Goal: Communication & Community: Answer question/provide support

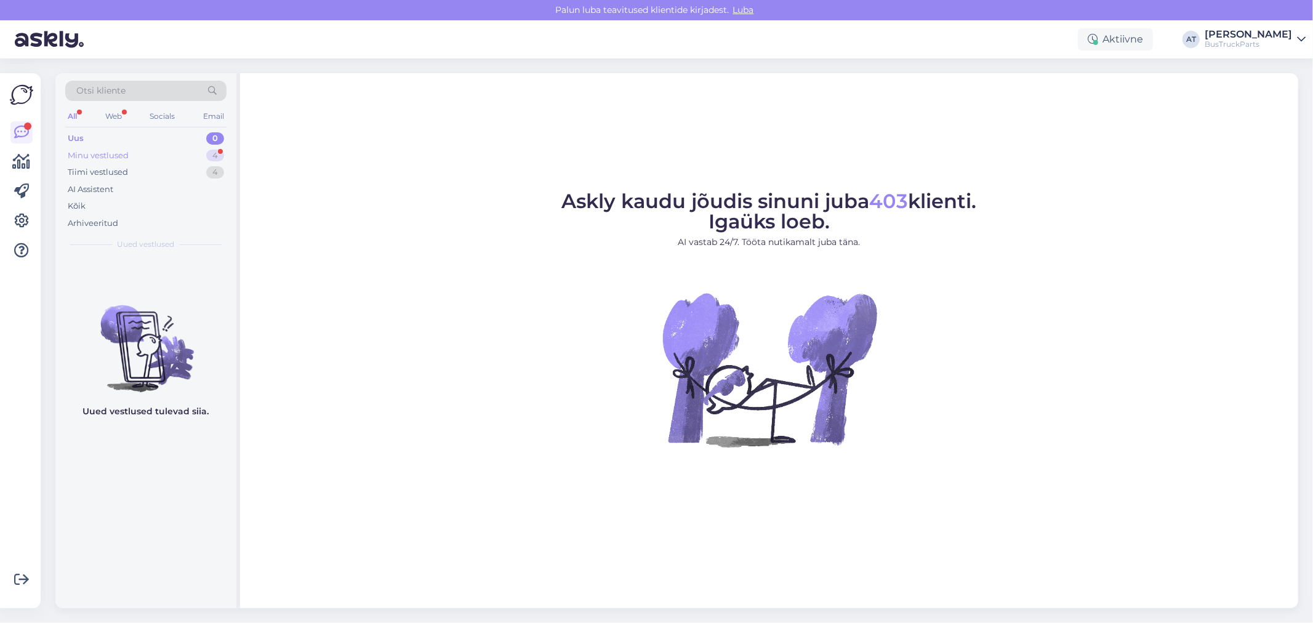
click at [76, 147] on div "Minu vestlused 4" at bounding box center [145, 155] width 161 height 17
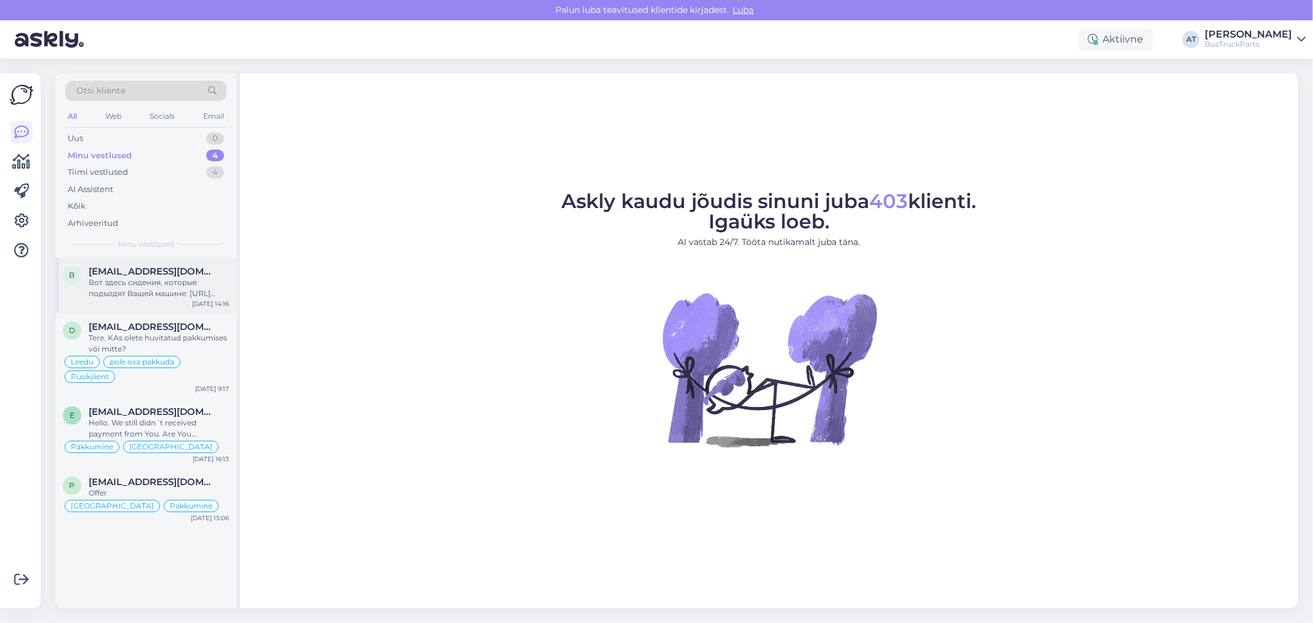
click at [136, 275] on span "[EMAIL_ADDRESS][DOMAIN_NAME]" at bounding box center [153, 271] width 128 height 11
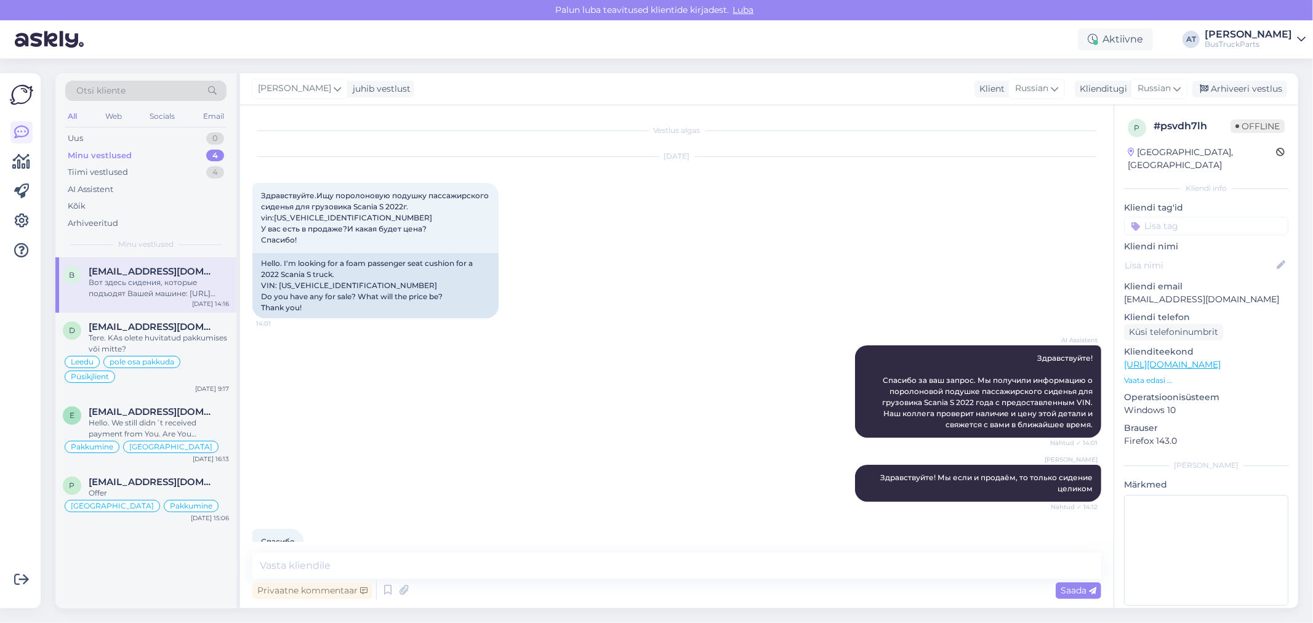
scroll to position [187, 0]
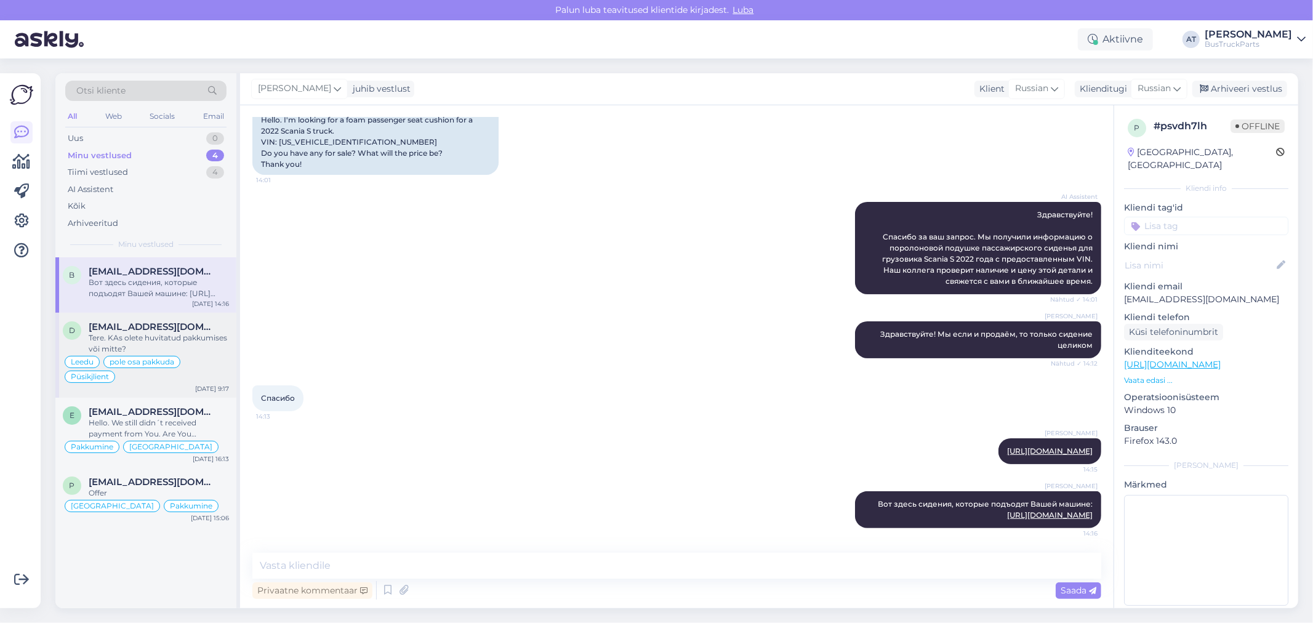
click at [158, 326] on span "[EMAIL_ADDRESS][DOMAIN_NAME]" at bounding box center [153, 326] width 128 height 11
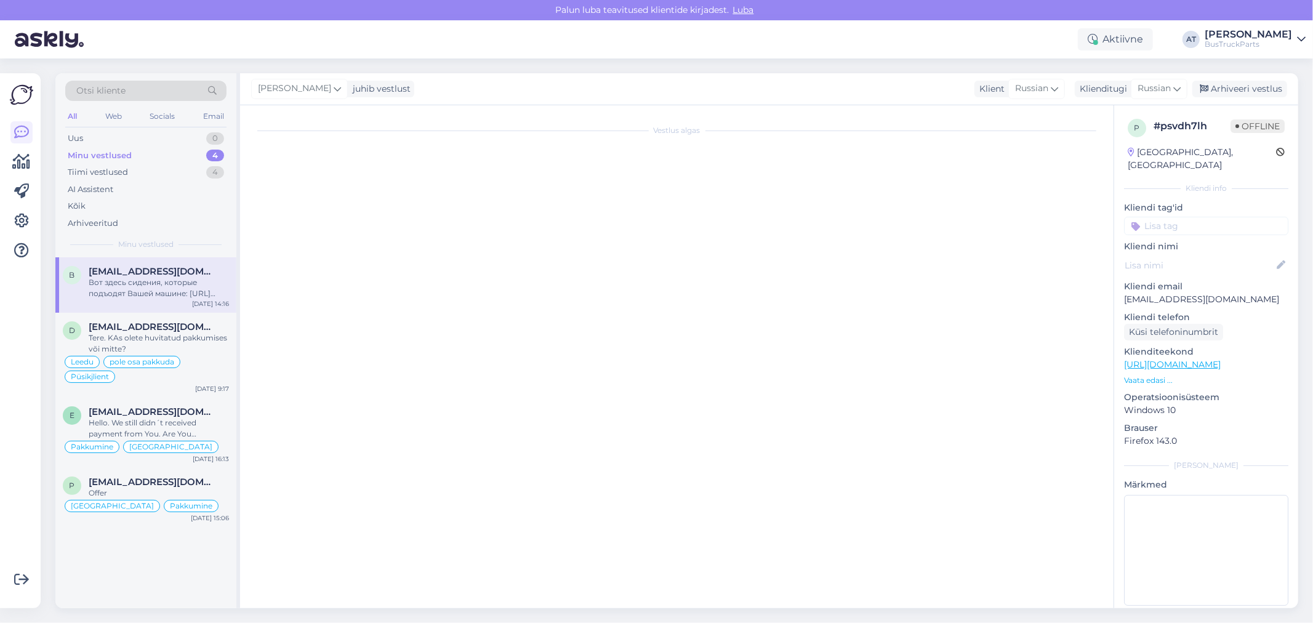
scroll to position [2439, 0]
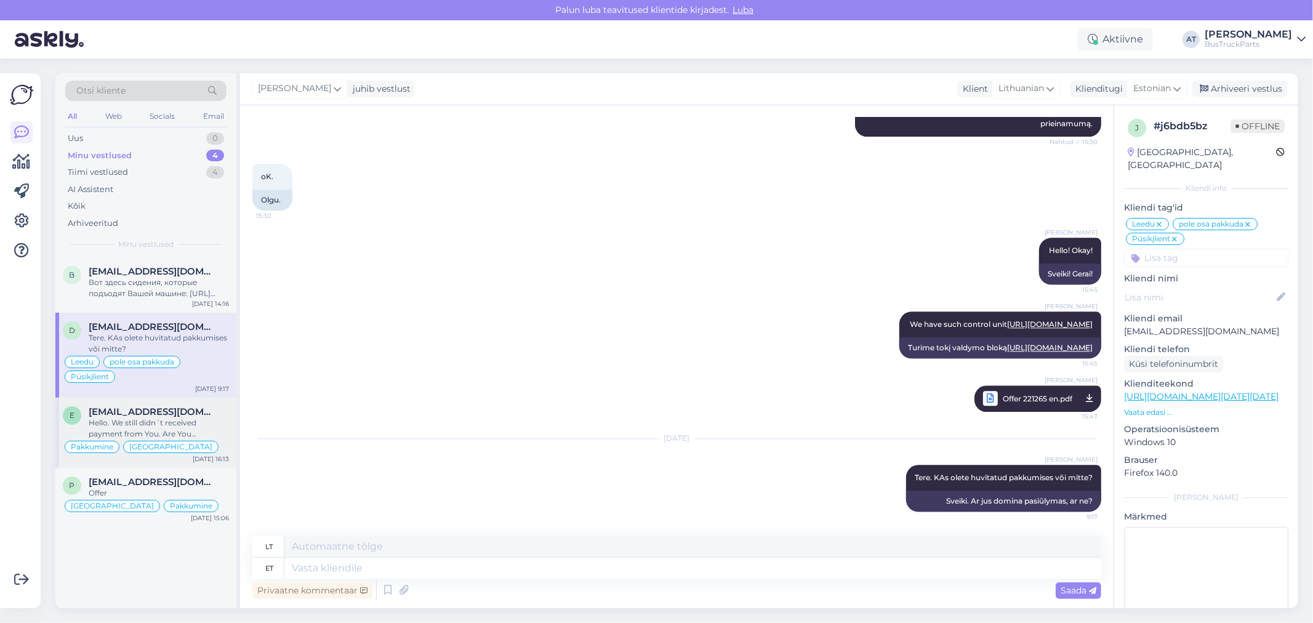
click at [181, 427] on div "Hello. We still didn´t received payment from You. Are You interested in this or…" at bounding box center [159, 428] width 140 height 22
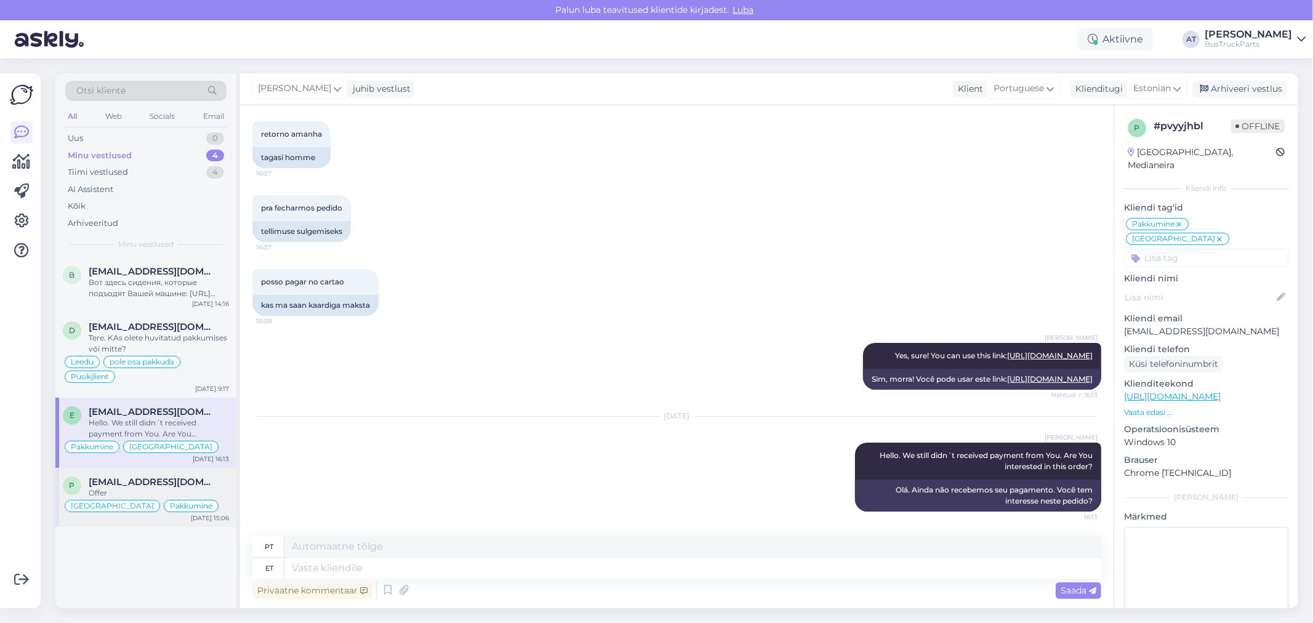
click at [202, 483] on span "[EMAIL_ADDRESS][DOMAIN_NAME]" at bounding box center [153, 482] width 128 height 11
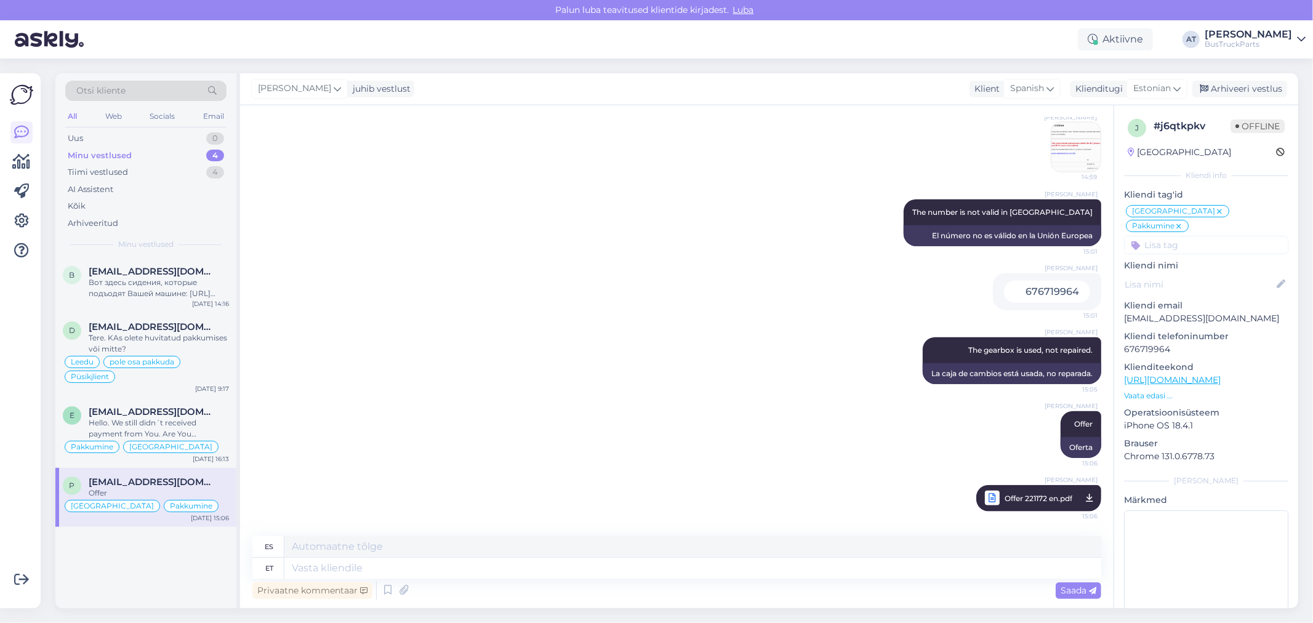
scroll to position [1130, 0]
click at [94, 170] on div "Tiimi vestlused" at bounding box center [98, 172] width 60 height 12
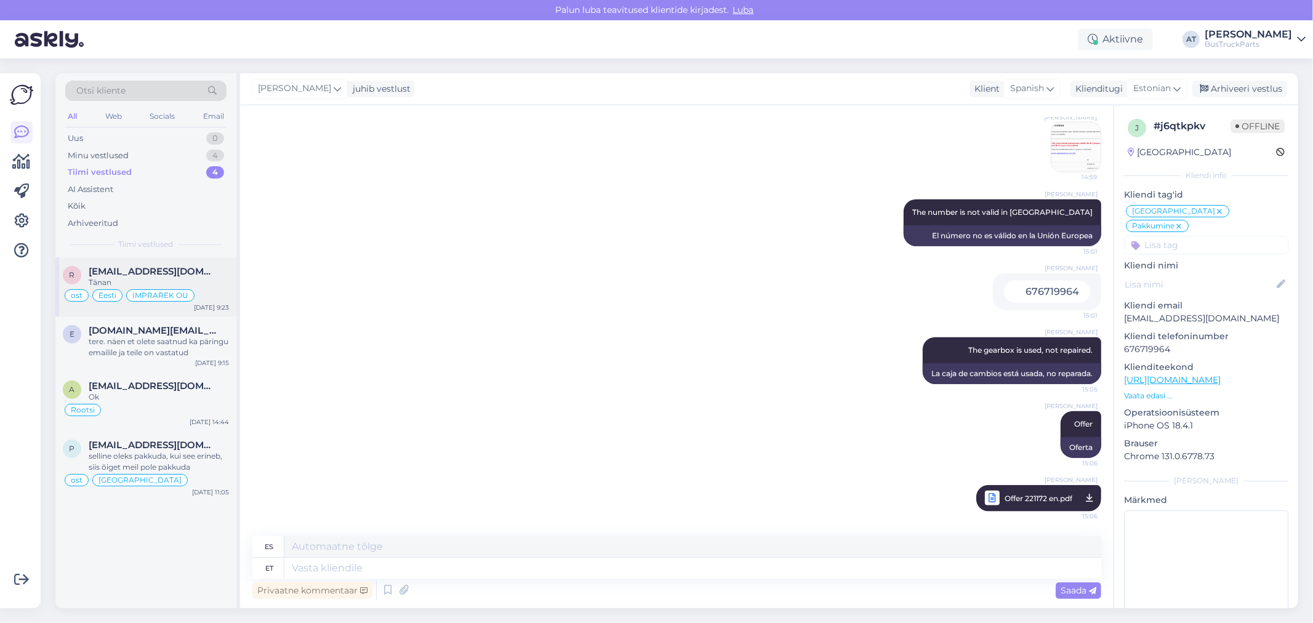
click at [171, 275] on span "[EMAIL_ADDRESS][DOMAIN_NAME]" at bounding box center [153, 271] width 128 height 11
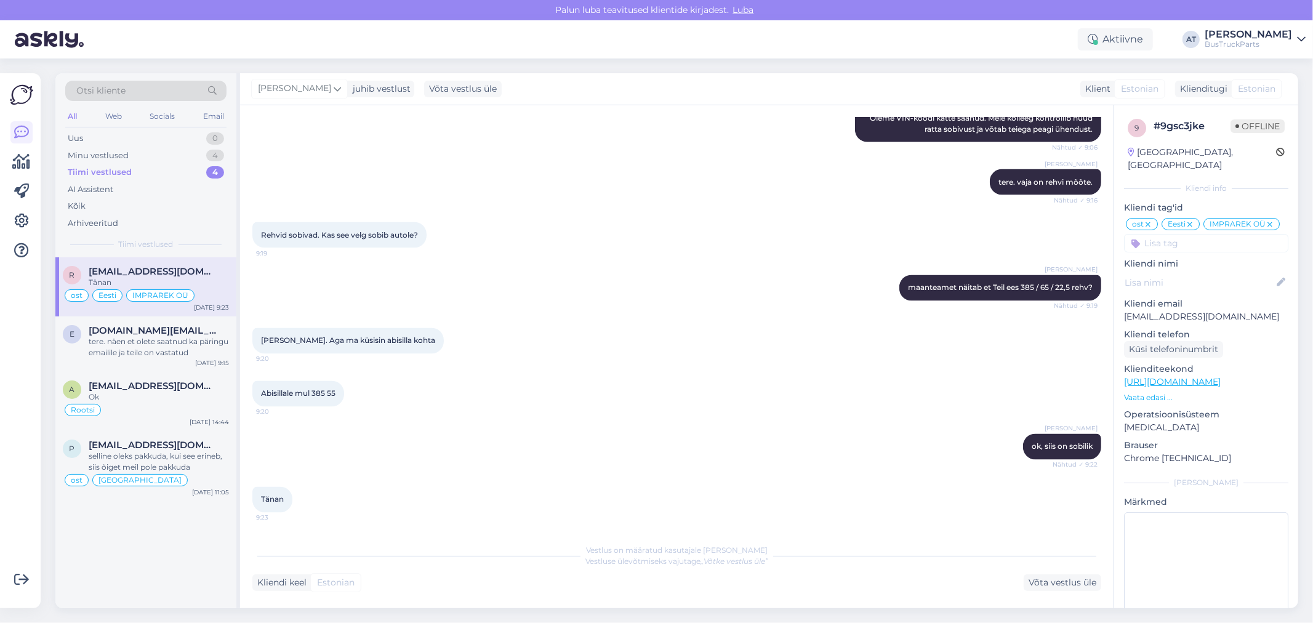
scroll to position [2028, 0]
click at [121, 340] on div "tere. näen et olete saatnud ka päringu emailile ja teile on vastatud" at bounding box center [159, 347] width 140 height 22
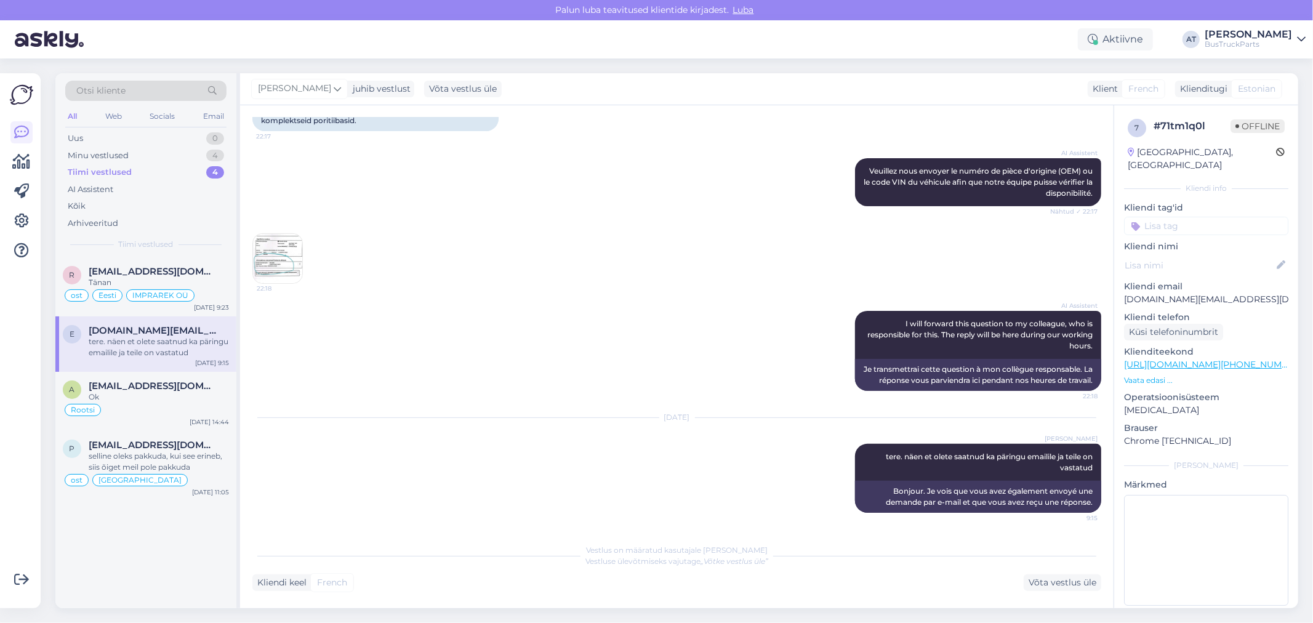
scroll to position [247, 0]
click at [291, 260] on img at bounding box center [277, 259] width 49 height 49
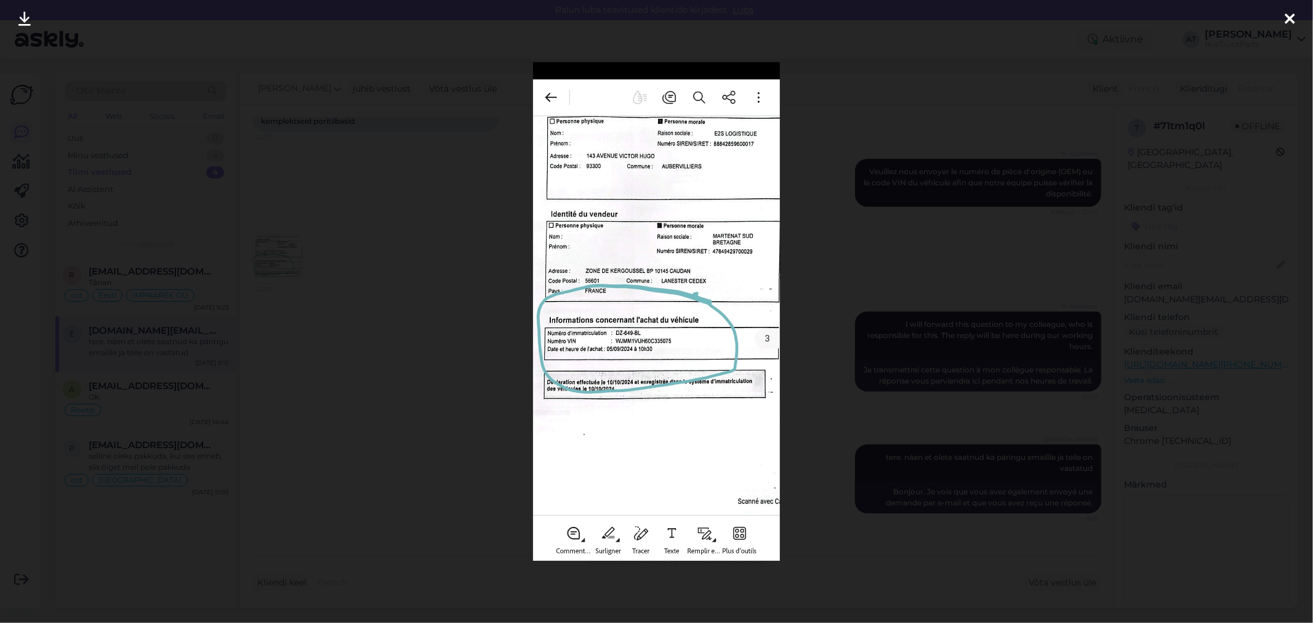
click at [369, 445] on div at bounding box center [656, 311] width 1313 height 623
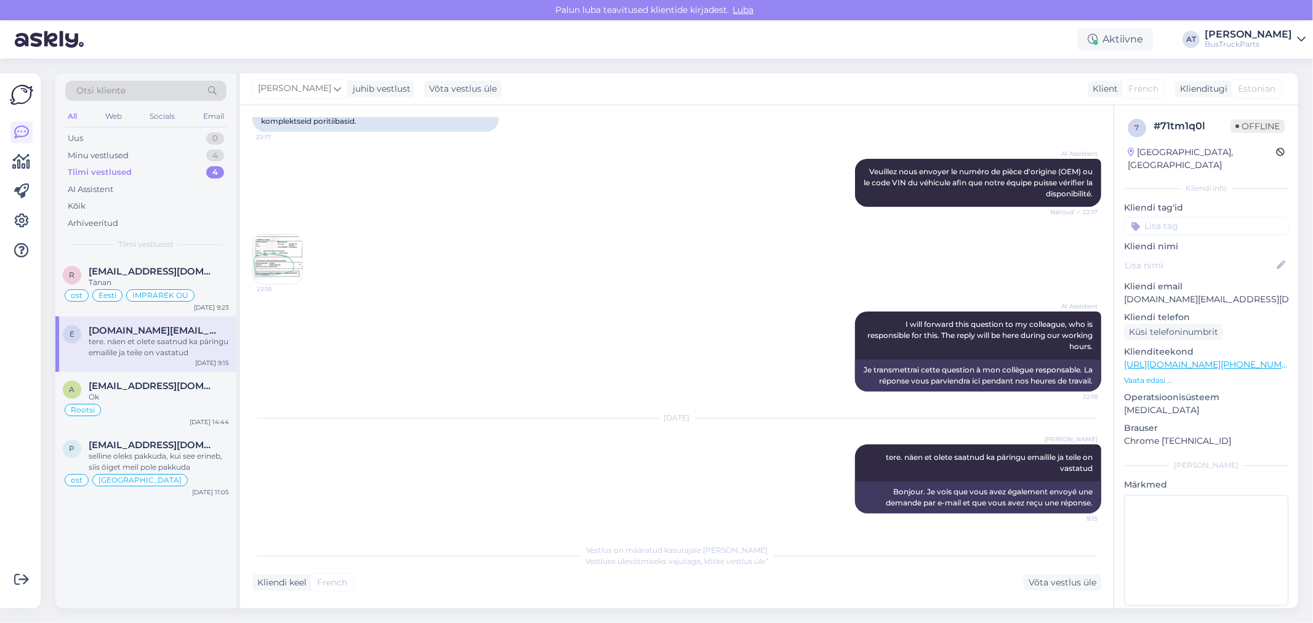
click at [1259, 293] on p "[DOMAIN_NAME][EMAIL_ADDRESS][DOMAIN_NAME]" at bounding box center [1206, 299] width 164 height 13
click at [1260, 293] on p "[DOMAIN_NAME][EMAIL_ADDRESS][DOMAIN_NAME]" at bounding box center [1206, 299] width 164 height 13
copy p "[DOMAIN_NAME][EMAIL_ADDRESS][DOMAIN_NAME]"
click at [138, 137] on div "Uus 1" at bounding box center [145, 138] width 161 height 17
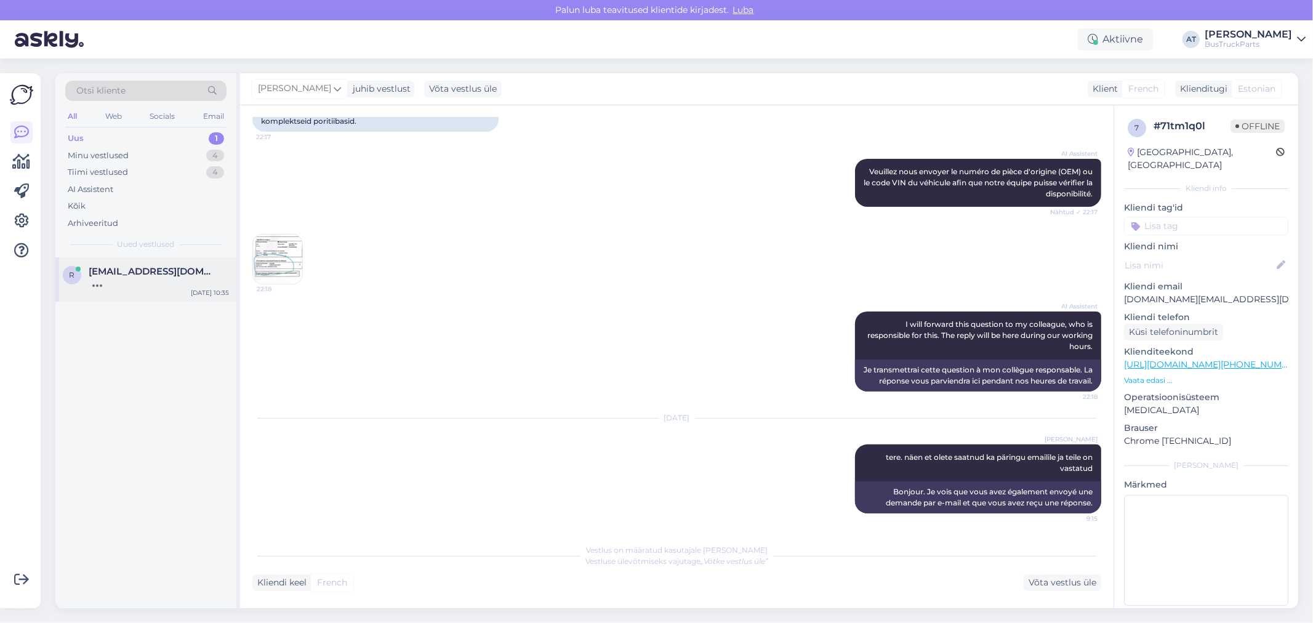
click at [152, 268] on span "[EMAIL_ADDRESS][DOMAIN_NAME]" at bounding box center [153, 271] width 128 height 11
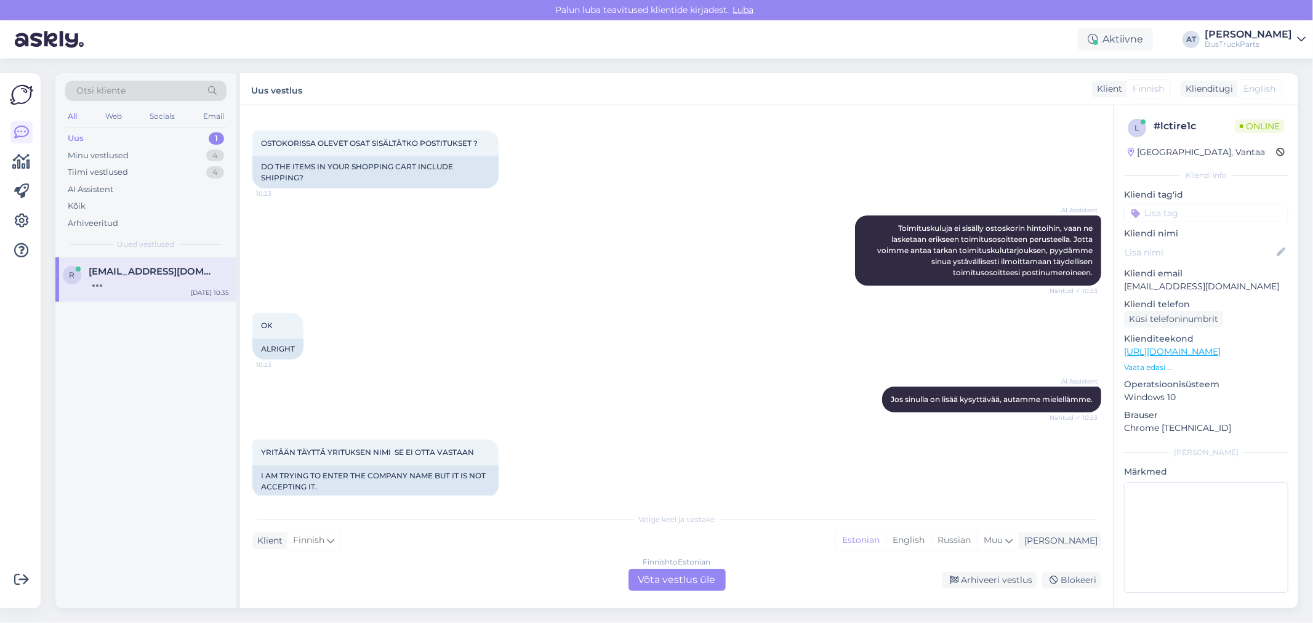
scroll to position [324, 0]
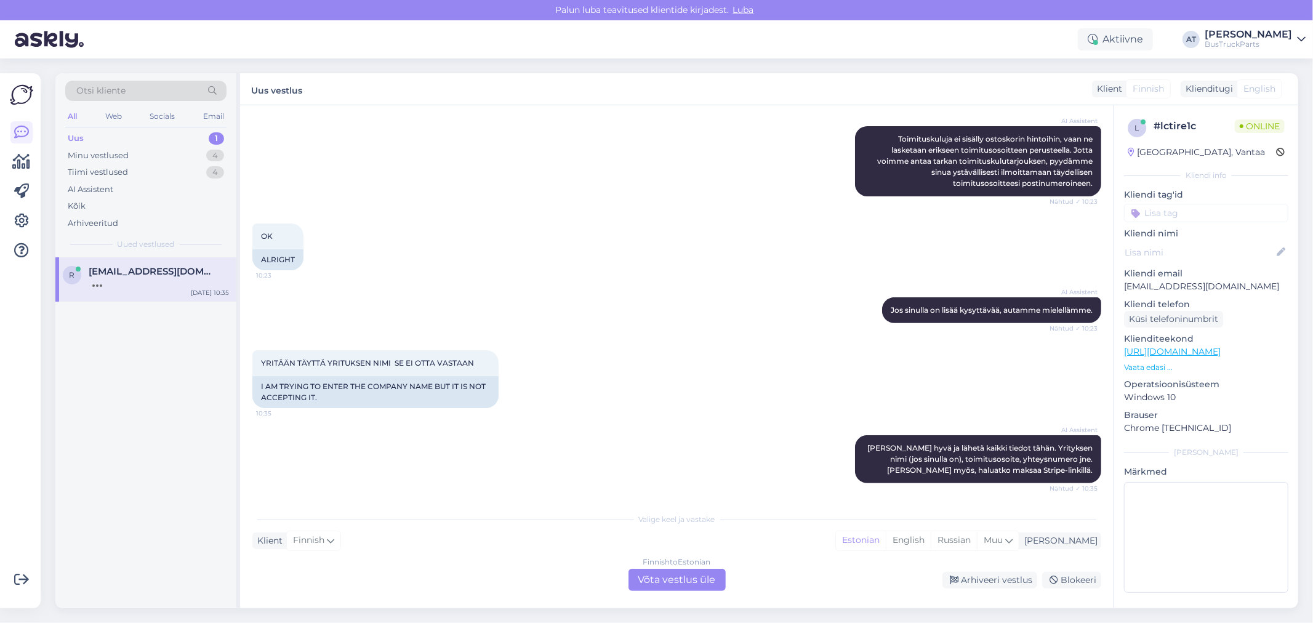
click at [705, 586] on div "Finnish to Estonian Võta vestlus üle" at bounding box center [677, 580] width 97 height 22
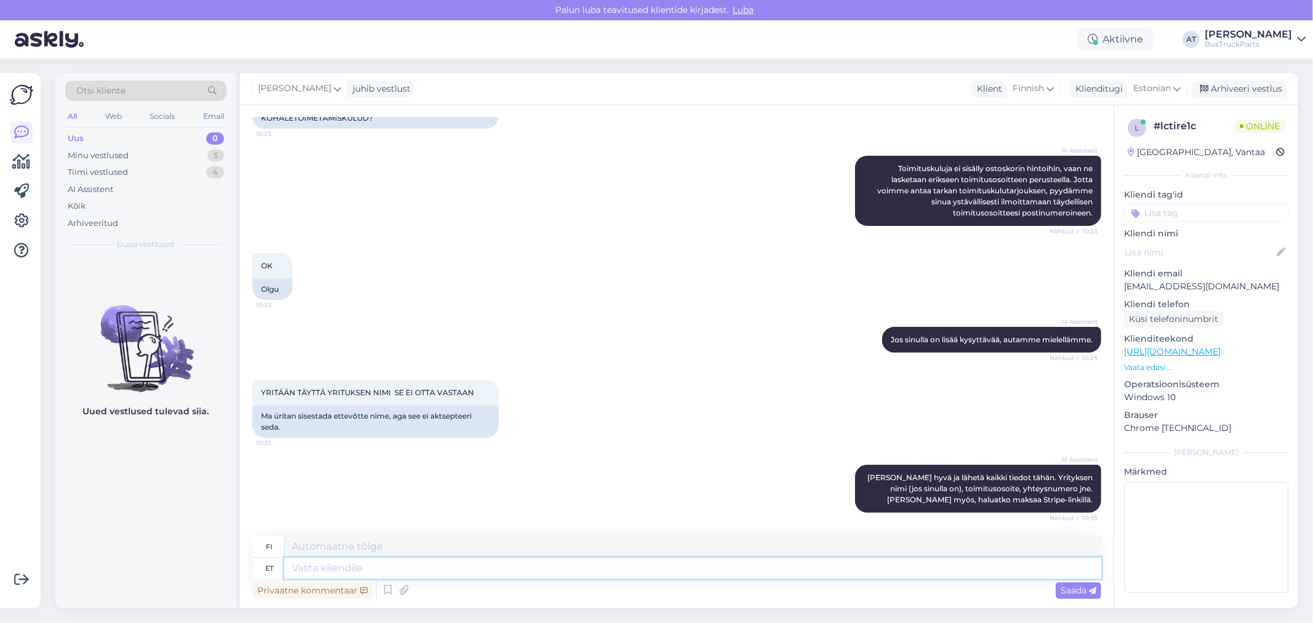
click at [643, 564] on textarea at bounding box center [692, 568] width 817 height 21
type textarea "Sen"
type textarea "Senin"
type textarea "Sen me"
type textarea "Olemme täällä"
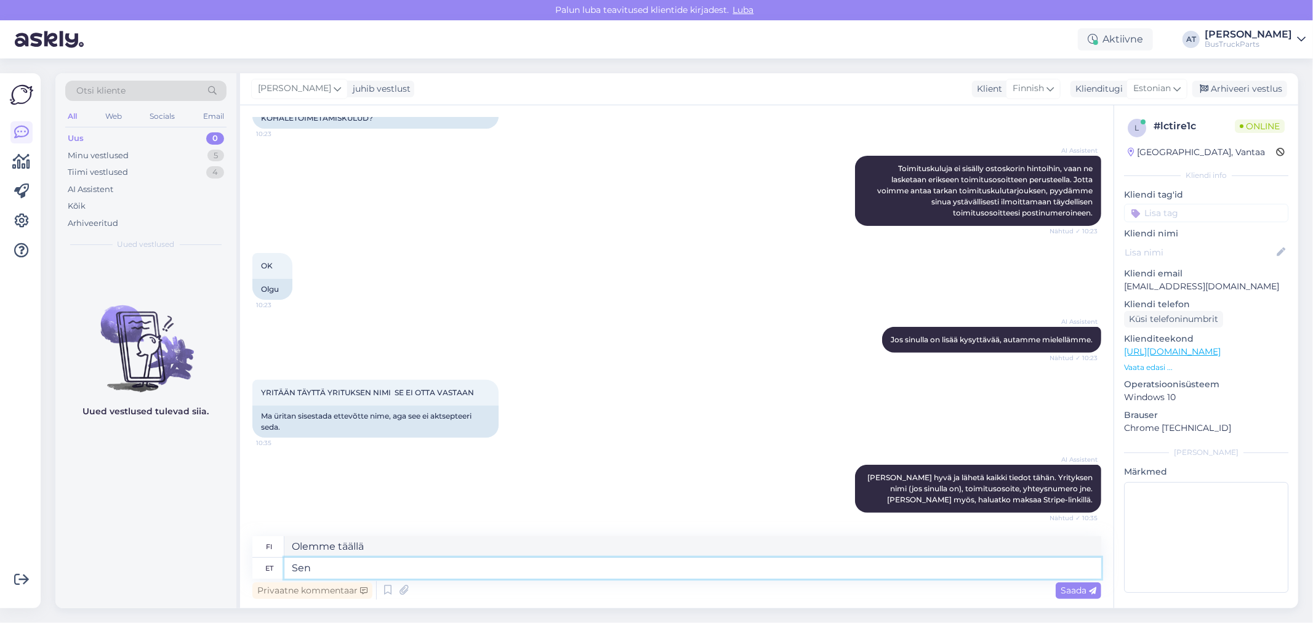
type textarea "Sen"
type textarea "Senin"
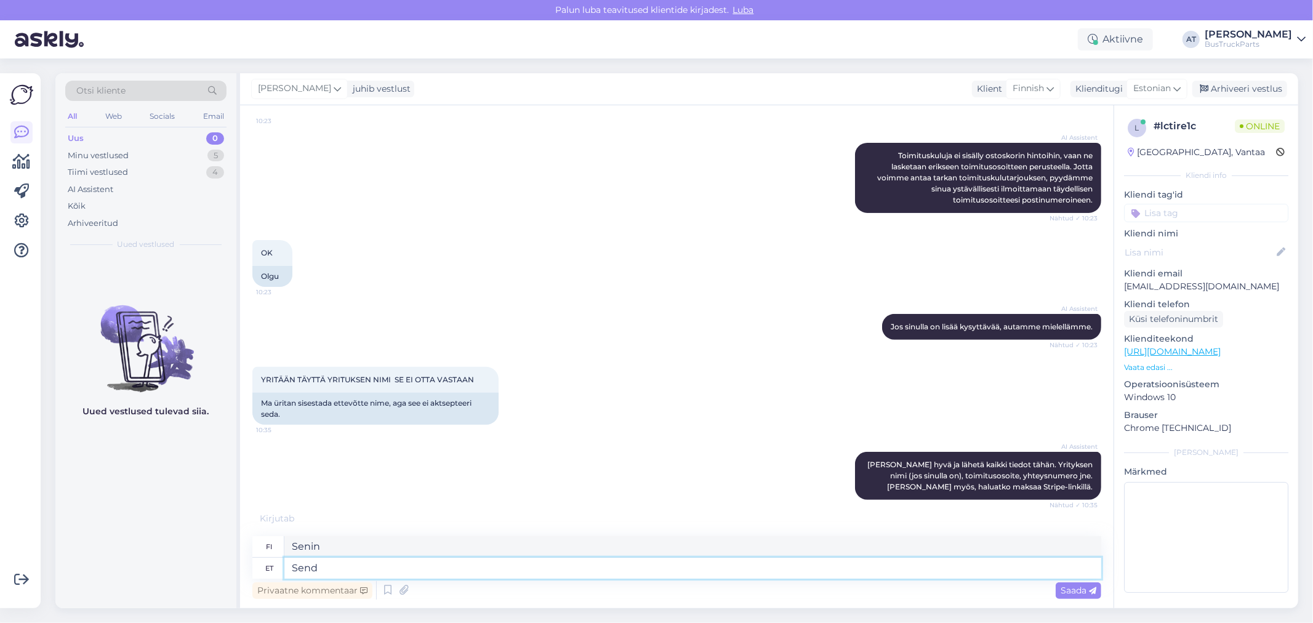
type textarea "Send"
type textarea "Lähetä"
type textarea "Send us Yo"
type textarea "Lähetä meille"
type textarea "Send us You co"
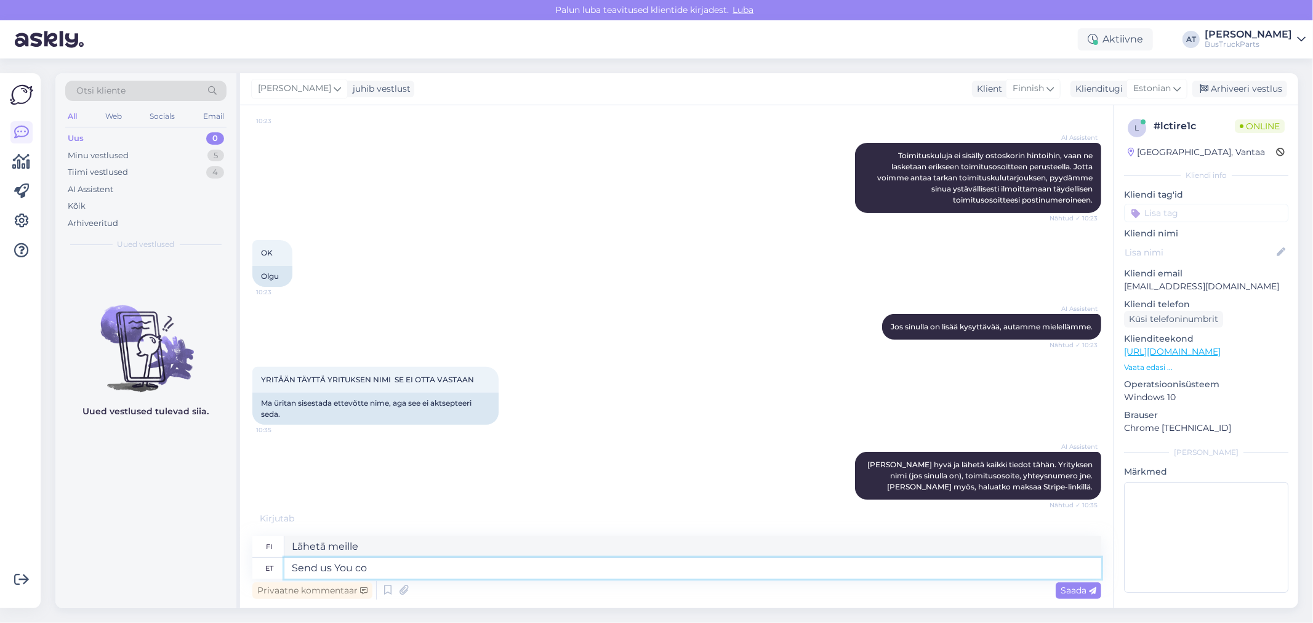
type textarea "Lähetä meille sinä"
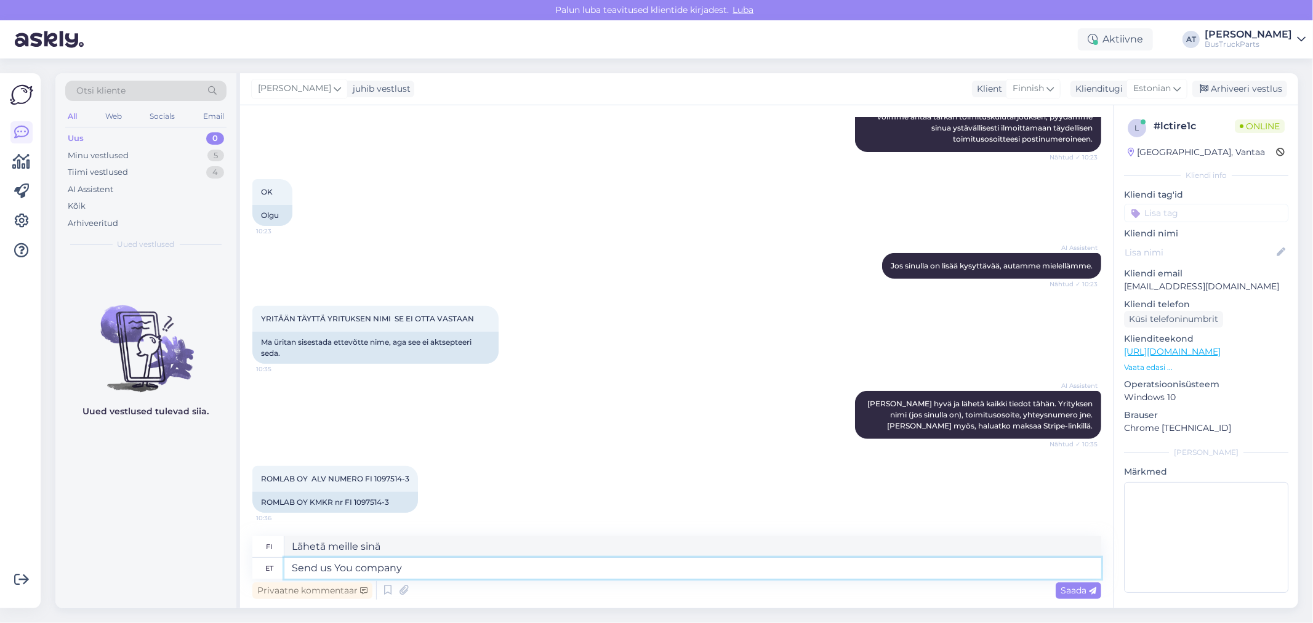
type textarea "Send us You company d"
type textarea "Lähetä meille yrityksesi"
type textarea "Send us You company data"
type textarea "Lähetä meille yrityksesi tiedot"
type textarea "Send us You company data we will"
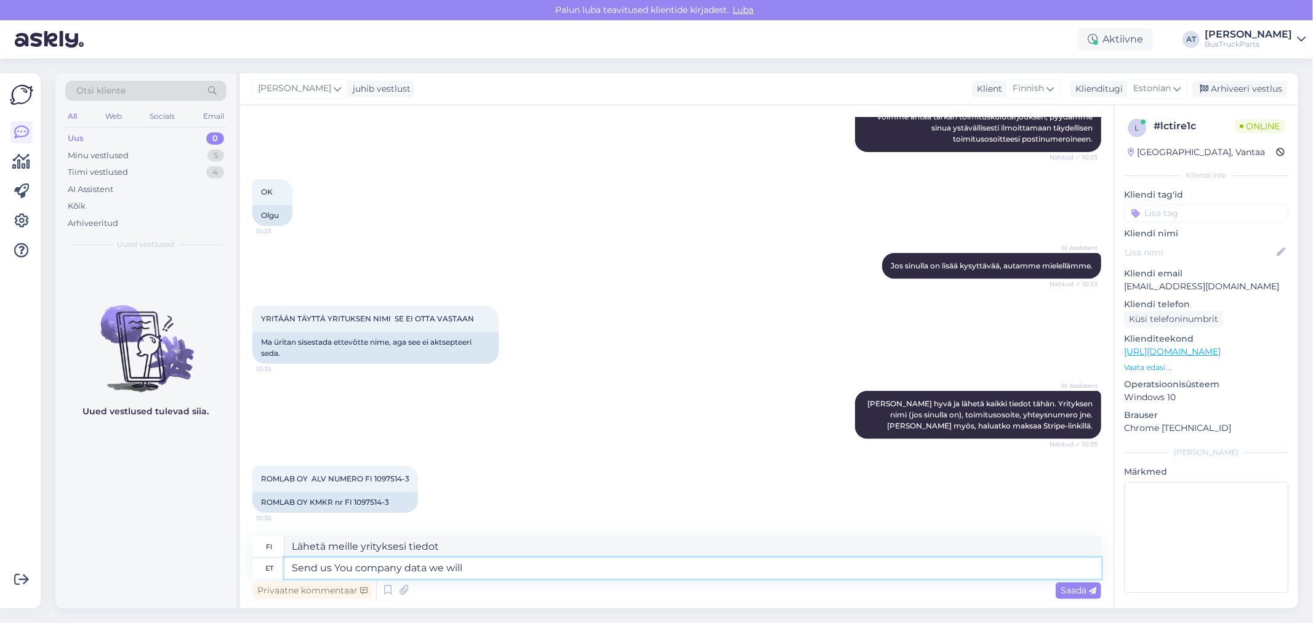
type textarea "Lähetä meille yrityksesi tiedot, jotka me käsittelemme"
type textarea "Send us You company data we will make a"
type textarea "Lähetä meille yrityksesi tiedot, jotka käsittelemme"
type textarea "Send us You company data we will make an o"
type textarea "Lähetä meille yrityksesi tiedot, niin teemme sen"
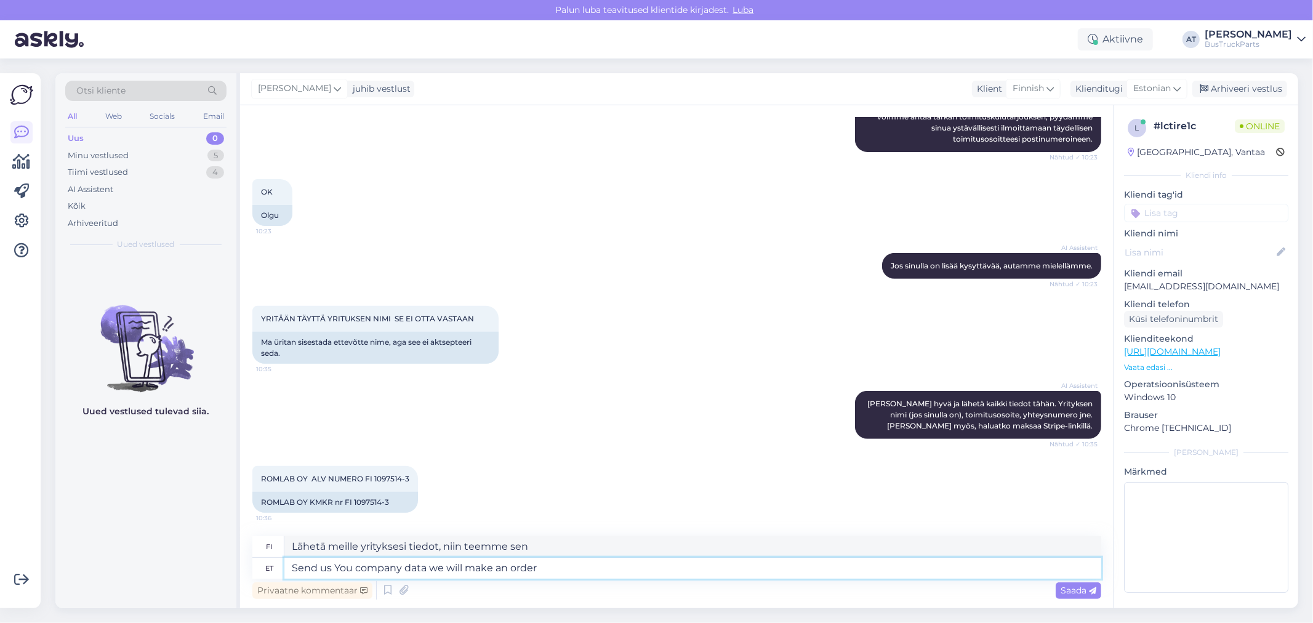
type textarea "Send us You company data we will make an order"
type textarea "Lähetä meille yrityksesi tiedot, niin teemme tilauksen"
type textarea "Send us You company data we will make an order for You"
type textarea "Lähetä meille yrityksesi tiedot, niin teemme tilauksen puolestasi"
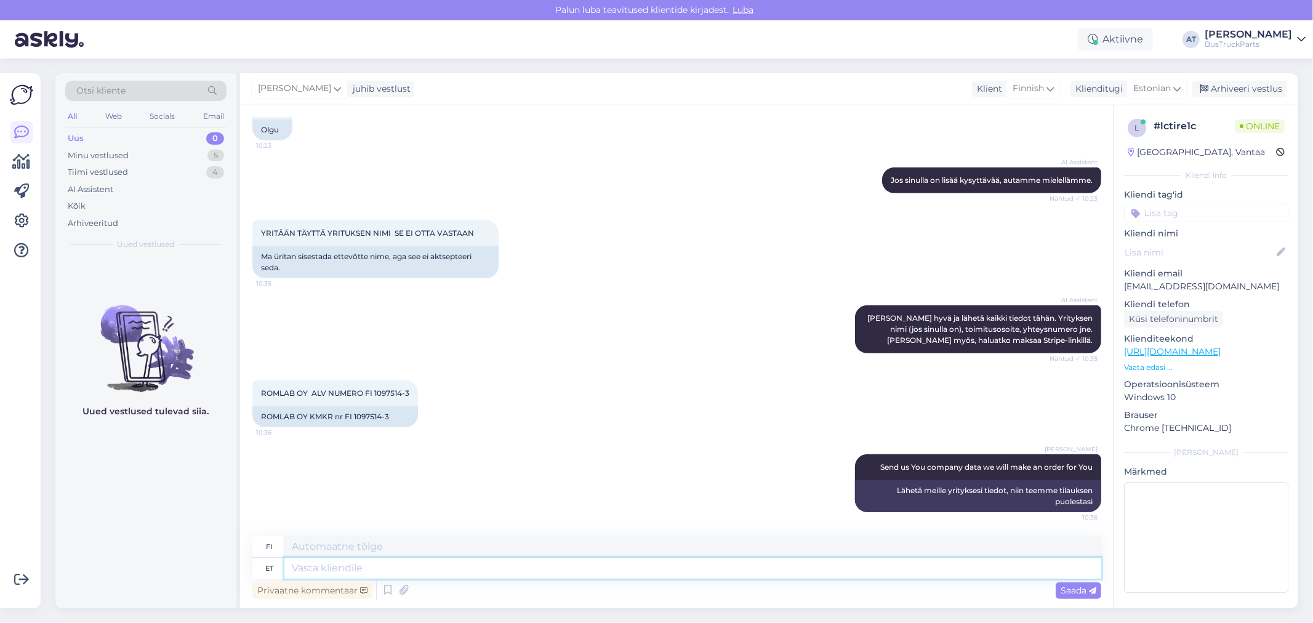
click at [762, 566] on textarea at bounding box center [692, 568] width 817 height 21
type textarea "okayone mi"
type textarea "okei yksi"
type textarea "okayone minute p"
type textarea "okei, [PERSON_NAME]"
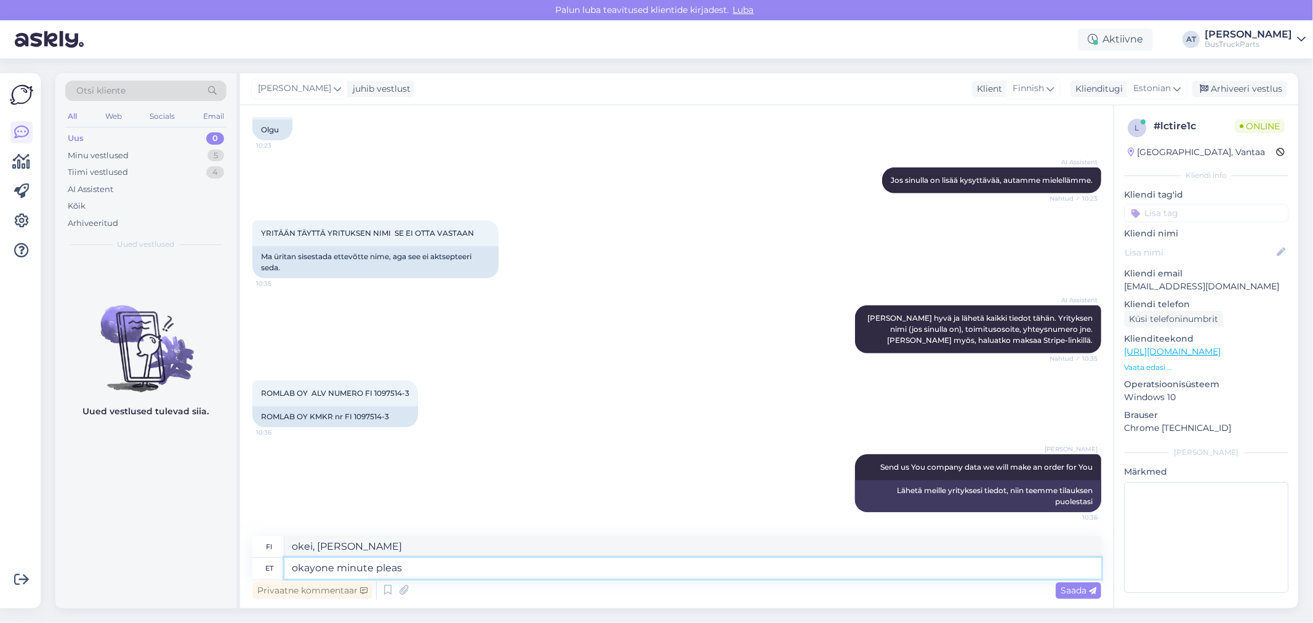
type textarea "okayone minute please"
type textarea "okei, hetkinen, kiitos"
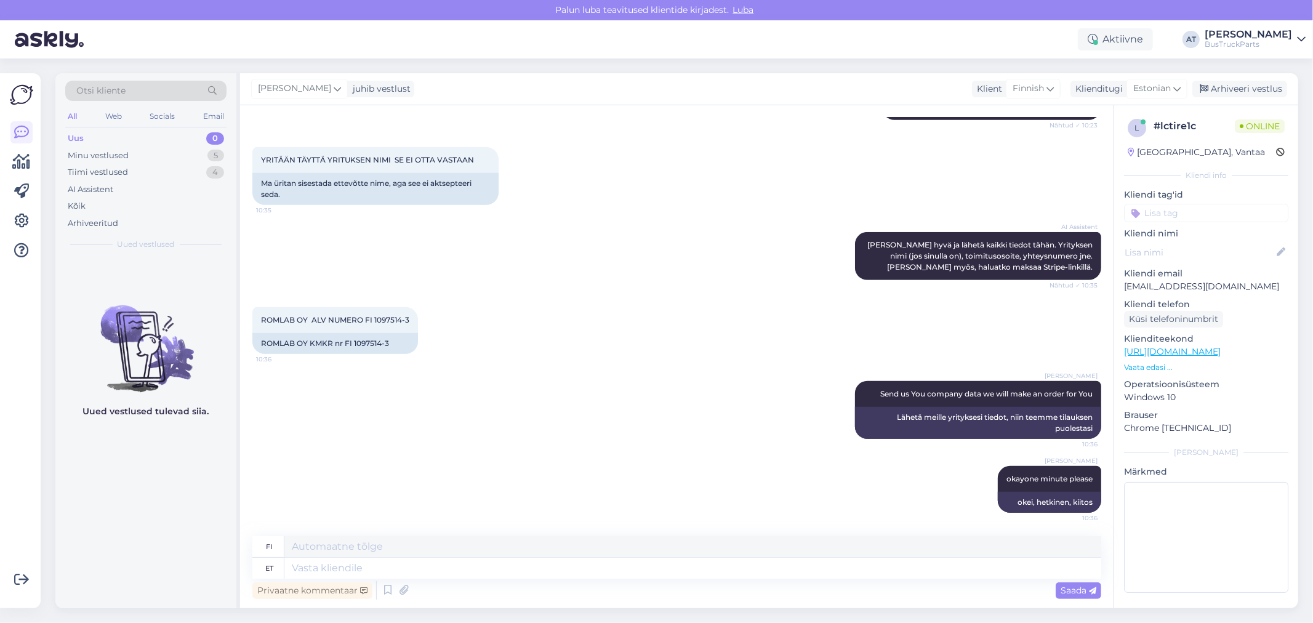
click at [1159, 362] on p "Vaata edasi ..." at bounding box center [1206, 367] width 164 height 11
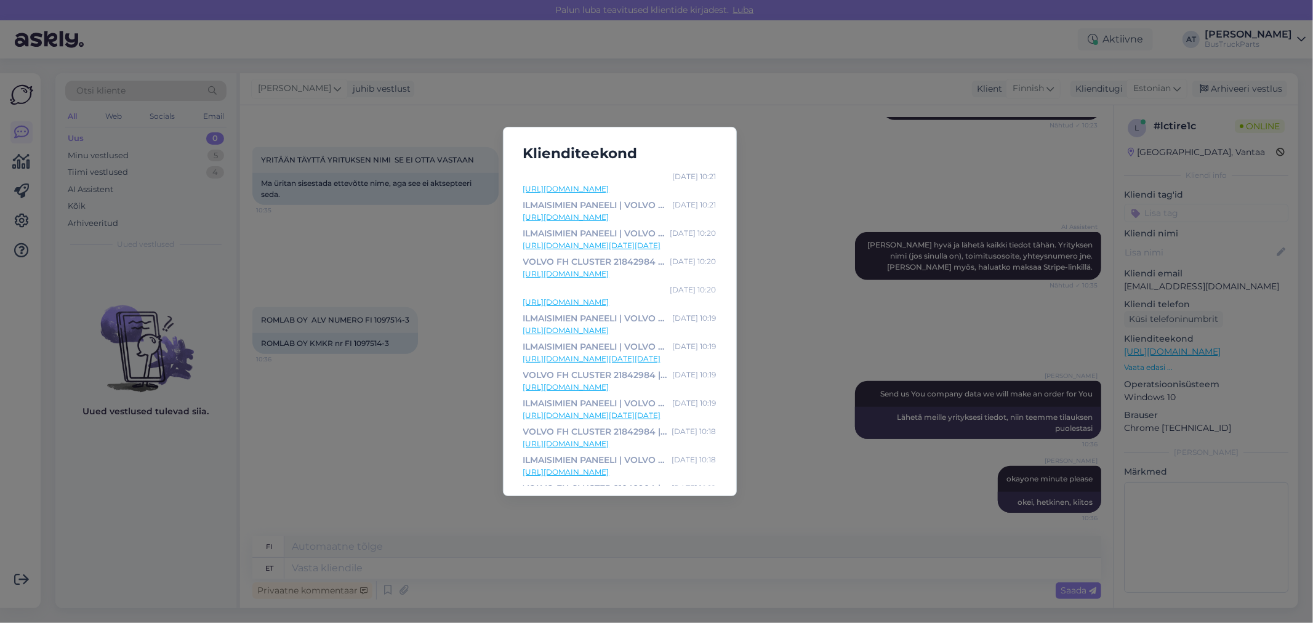
click at [822, 566] on div "Klienditeekond [DATE] 10:21 [URL][DOMAIN_NAME] ILMAISIMIEN PANEELI | VOLVO B6, …" at bounding box center [656, 311] width 1313 height 623
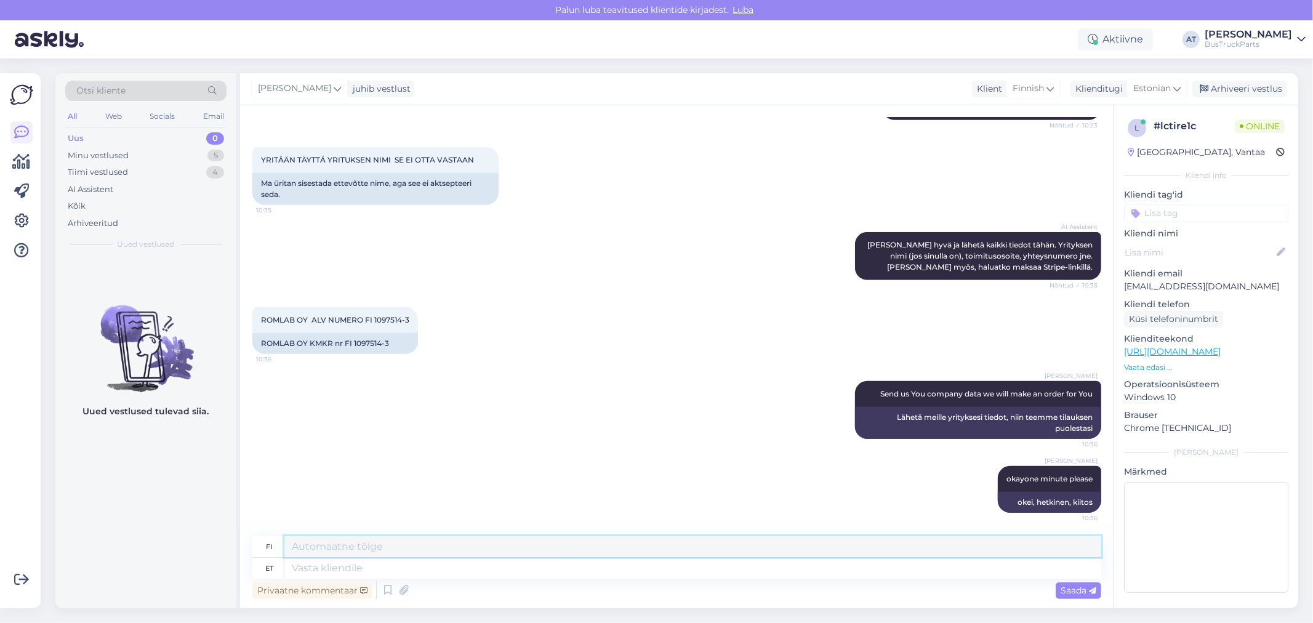
click at [911, 546] on textarea at bounding box center [692, 546] width 817 height 21
click at [910, 555] on textarea at bounding box center [692, 546] width 817 height 21
click at [910, 566] on textarea at bounding box center [692, 568] width 817 height 21
type textarea "Ou"
type textarea "Voi"
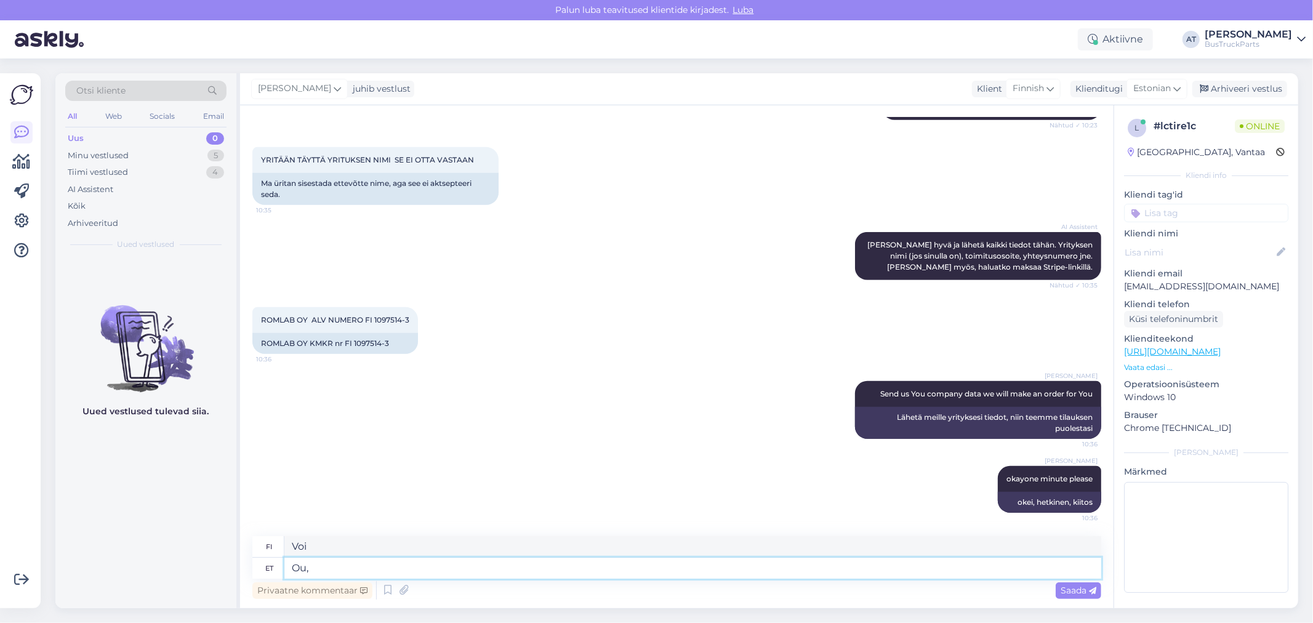
type textarea "Ou,"
type textarea "Voi,"
type textarea "Ou, sorry!"
type textarea "Voi anteeksi!"
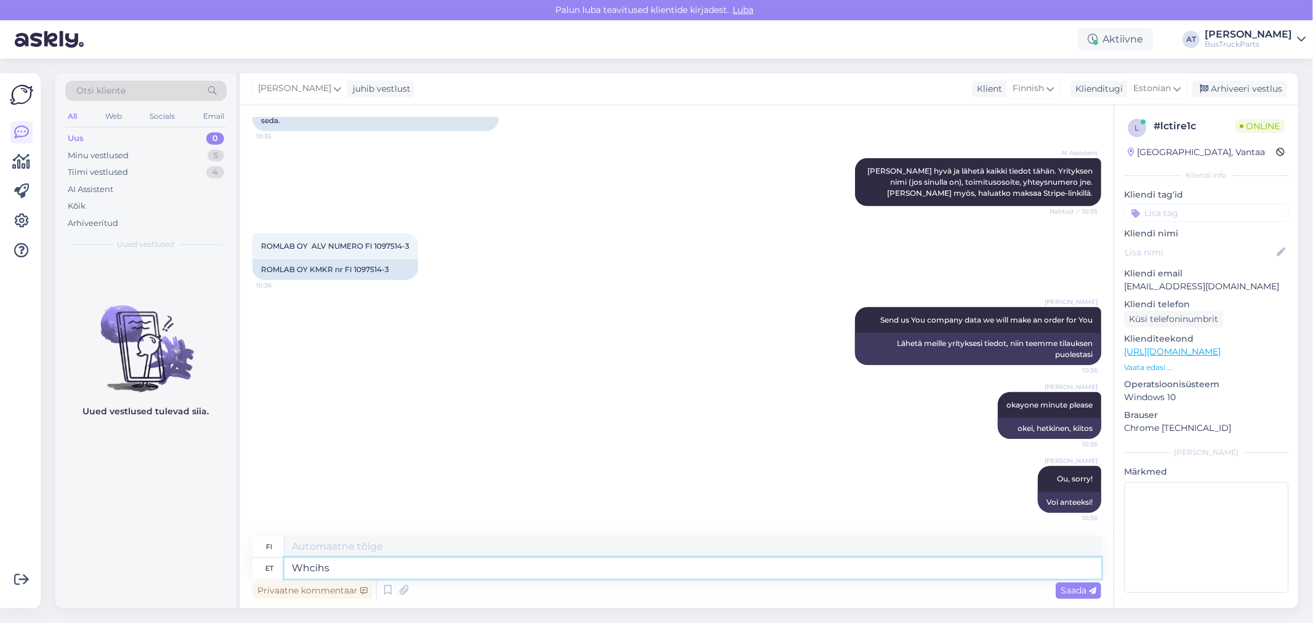
type textarea "Whcih"
type textarea "Mitä"
type textarea "Which s"
type textarea "Mikä"
type textarea "Which spare pa"
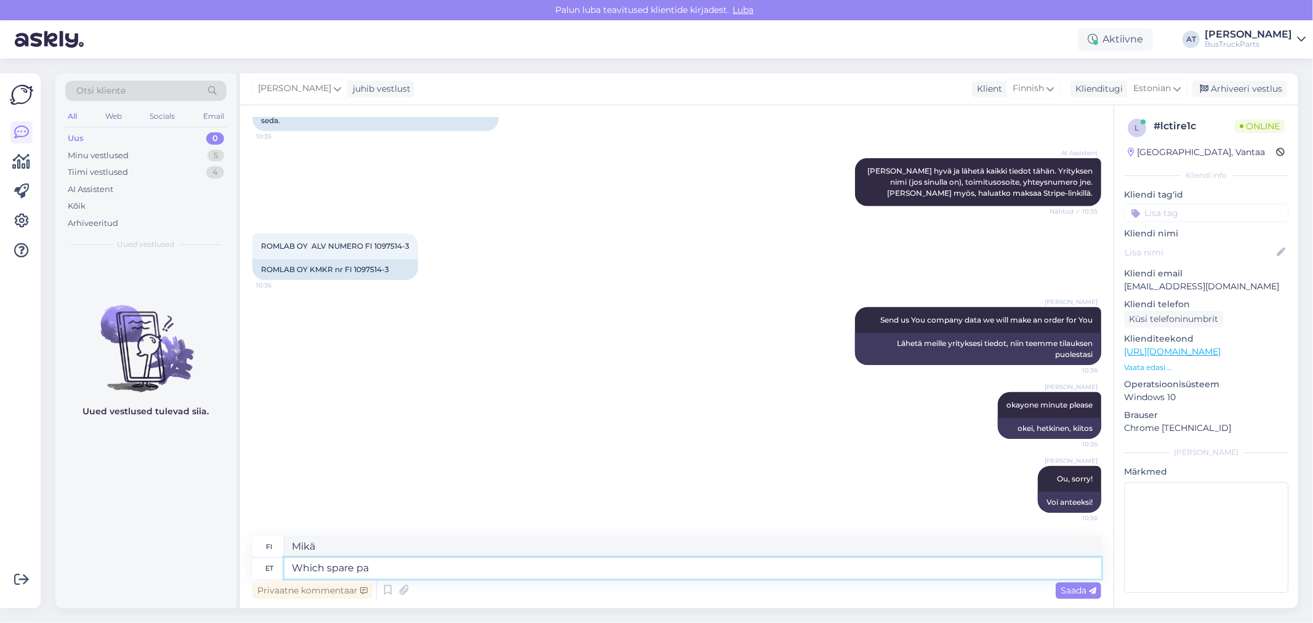
type textarea "Mikä varaosa"
type textarea "Which spare parts Yo"
type textarea "Mitkä varaosat"
type textarea "Which spare parts You"
type textarea "Mitä varaosia sinä"
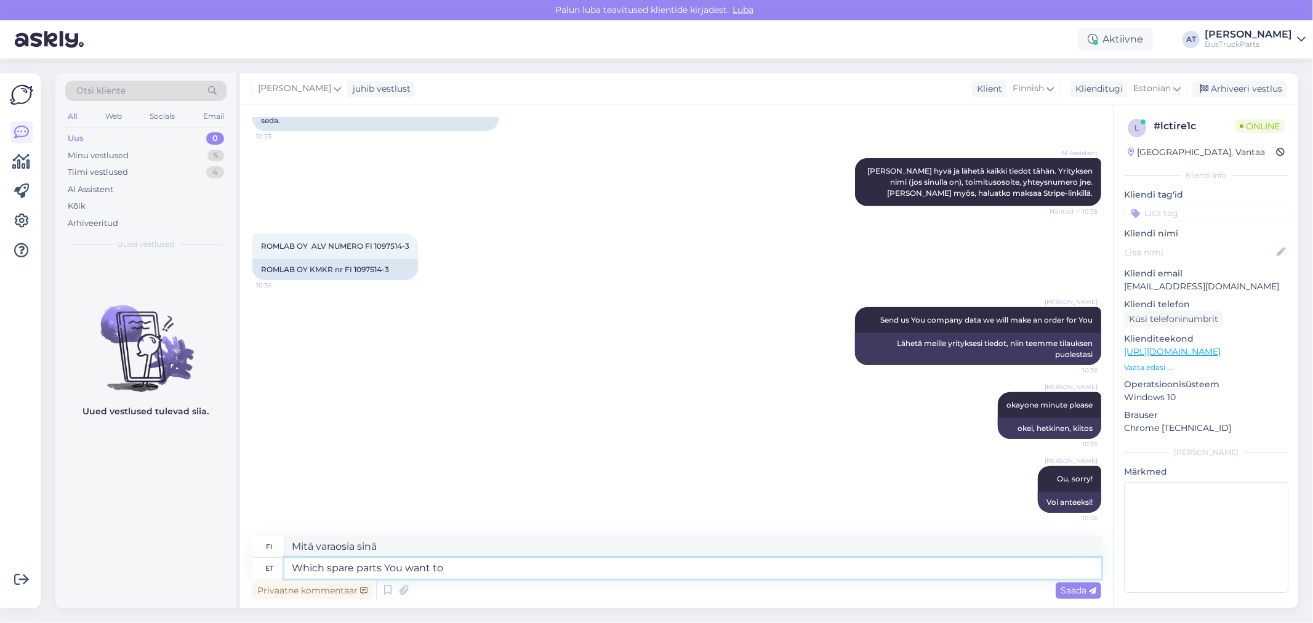
type textarea "Which spare parts You want to o"
type textarea "Mitä varaosia haluat?"
type textarea "Which spare parts You want to order?"
type textarea "Mitä varaosia haluat tilata?"
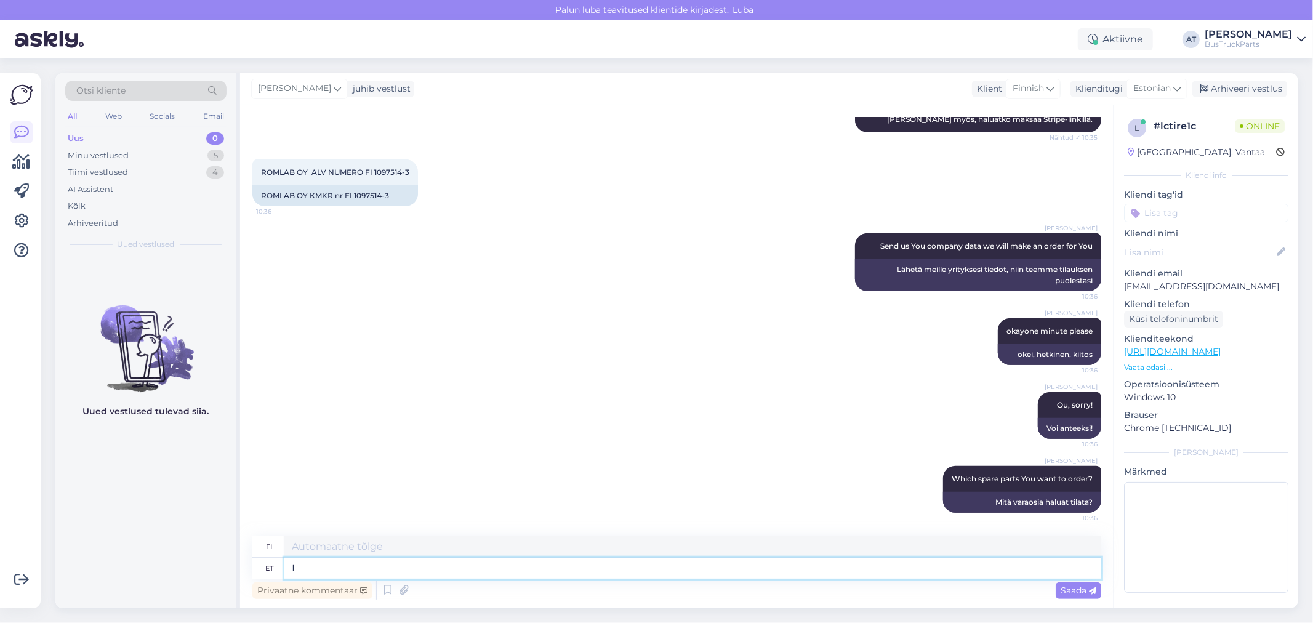
type textarea "I c"
type textarea "Minä"
type textarea "I can´t"
type textarea "En voi"
type textarea "I can´t see th"
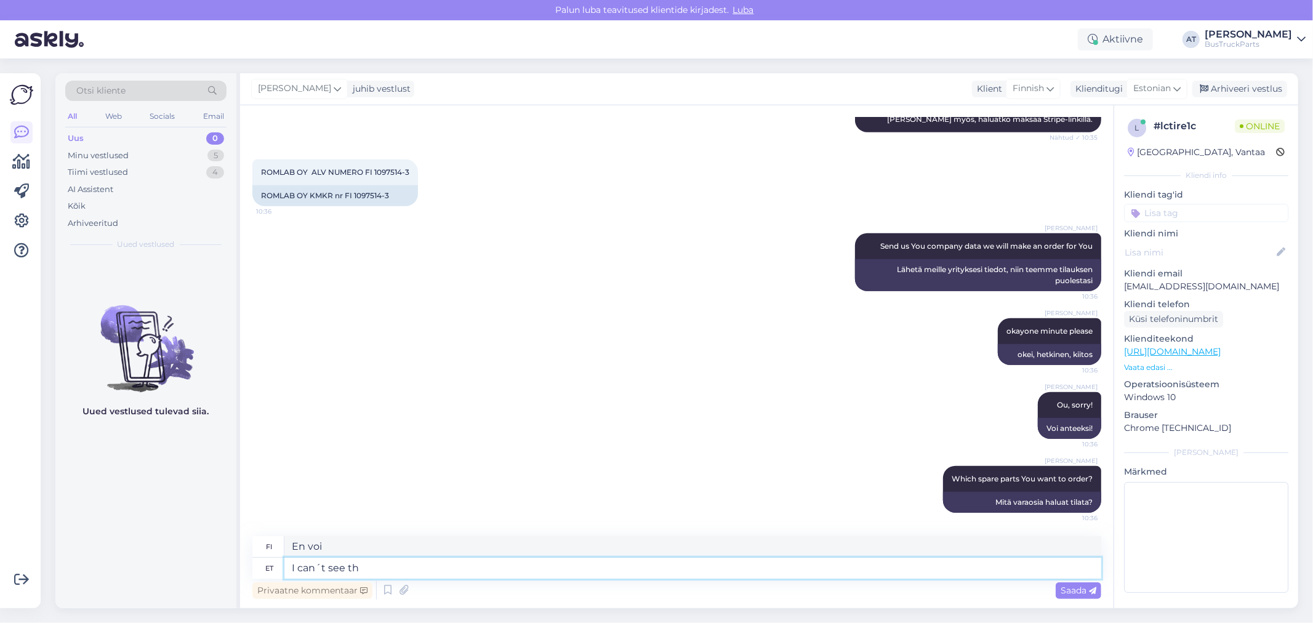
type textarea "En näe"
type textarea "I can´t see this i"
type textarea "En näe tätä."
type textarea "I can´t see this information"
type textarea "En näe näitä tietoja."
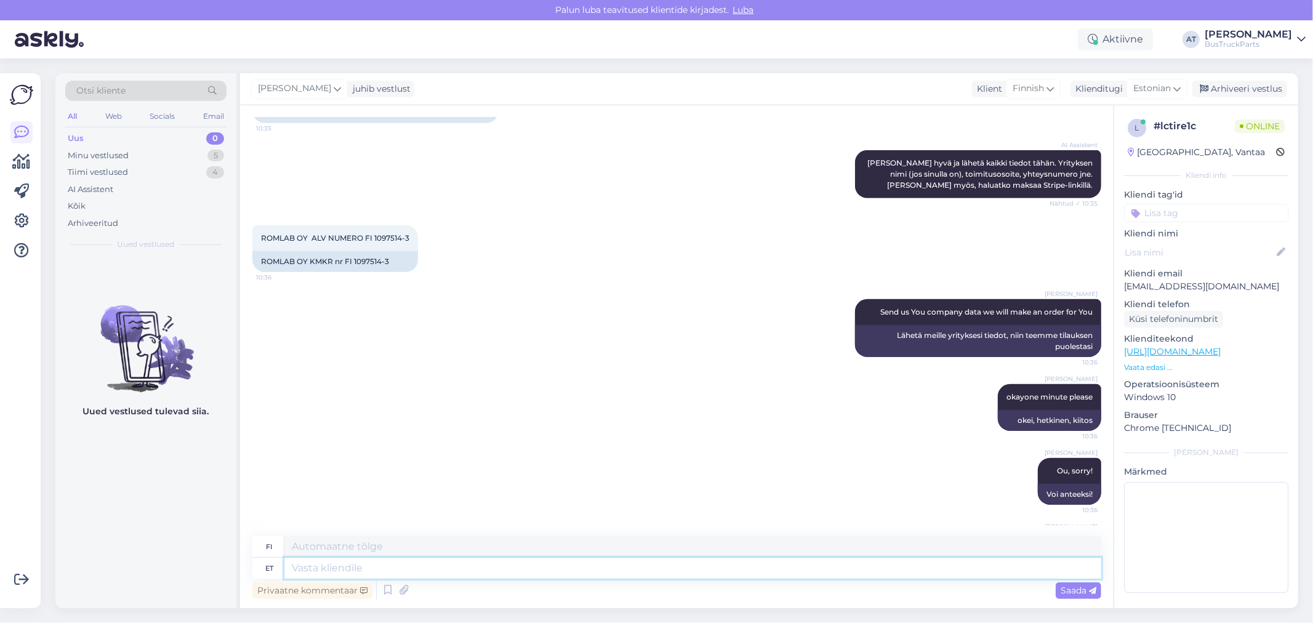
scroll to position [486, 0]
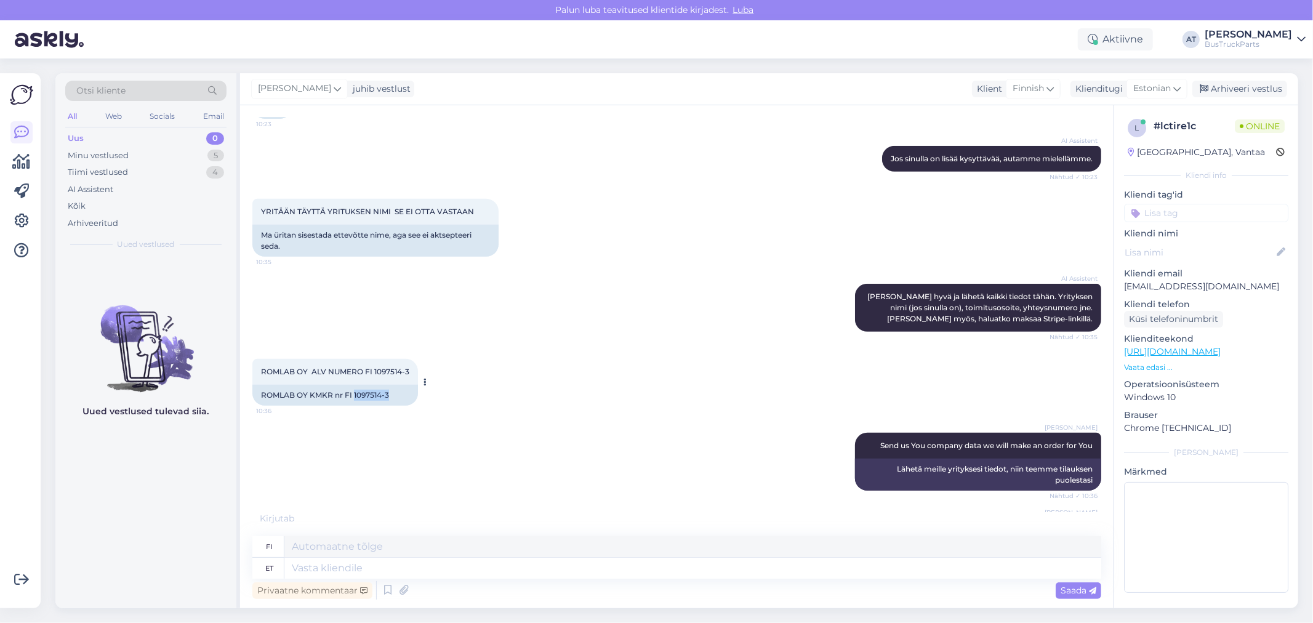
drag, startPoint x: 387, startPoint y: 396, endPoint x: 353, endPoint y: 396, distance: 33.9
click at [353, 396] on div "ROMLAB OY KMKR nr FI 1097514-3" at bounding box center [335, 395] width 166 height 21
copy div "1097514-3"
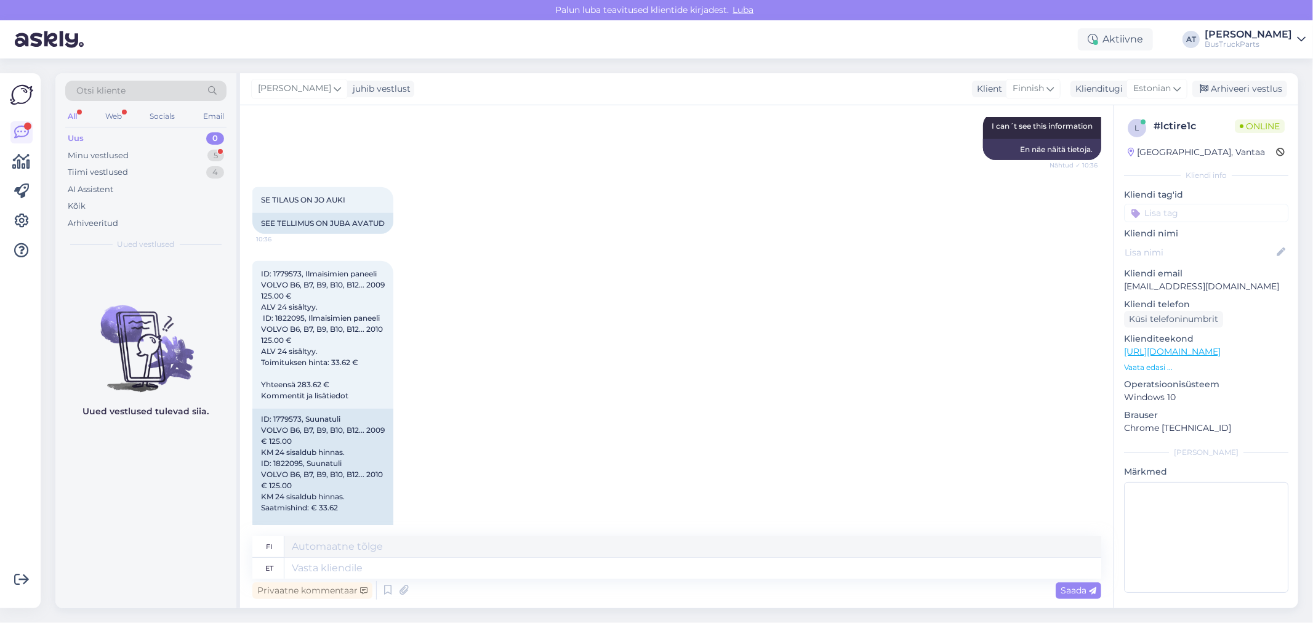
scroll to position [968, 0]
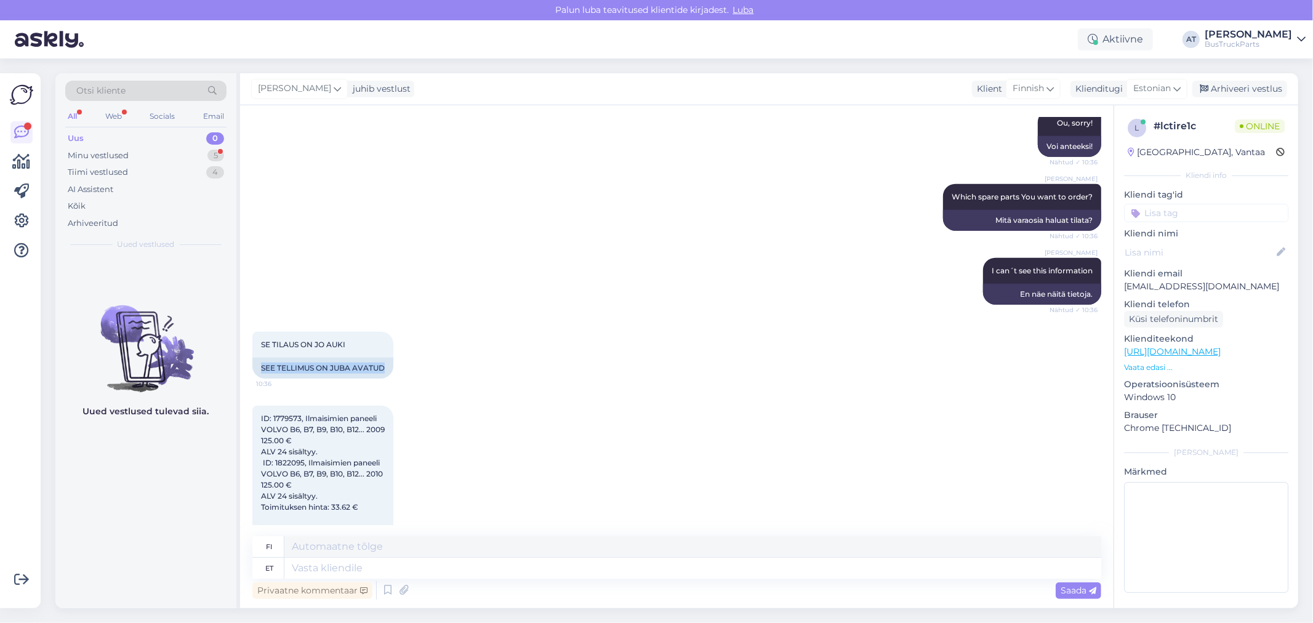
drag, startPoint x: 259, startPoint y: 363, endPoint x: 432, endPoint y: 372, distance: 172.6
click at [432, 372] on div "SE TILAUS ON JO AUKI 10:36 SEE TELLIMUS ON JUBA AVATUD" at bounding box center [676, 355] width 849 height 74
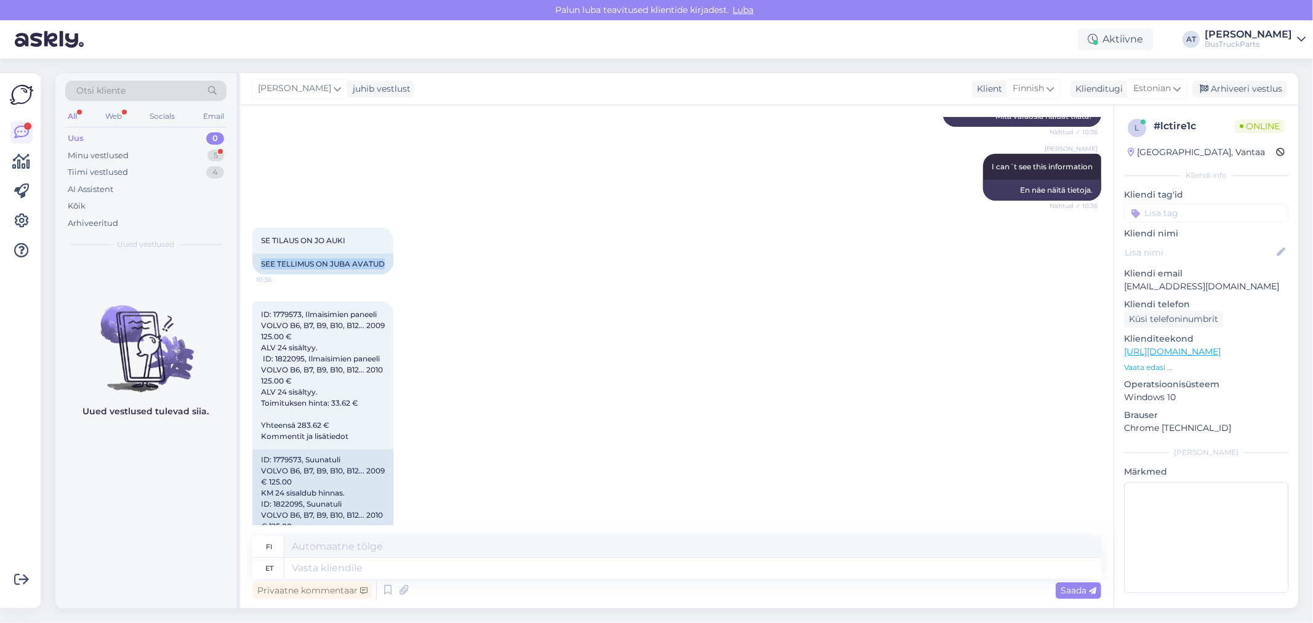
scroll to position [1173, 0]
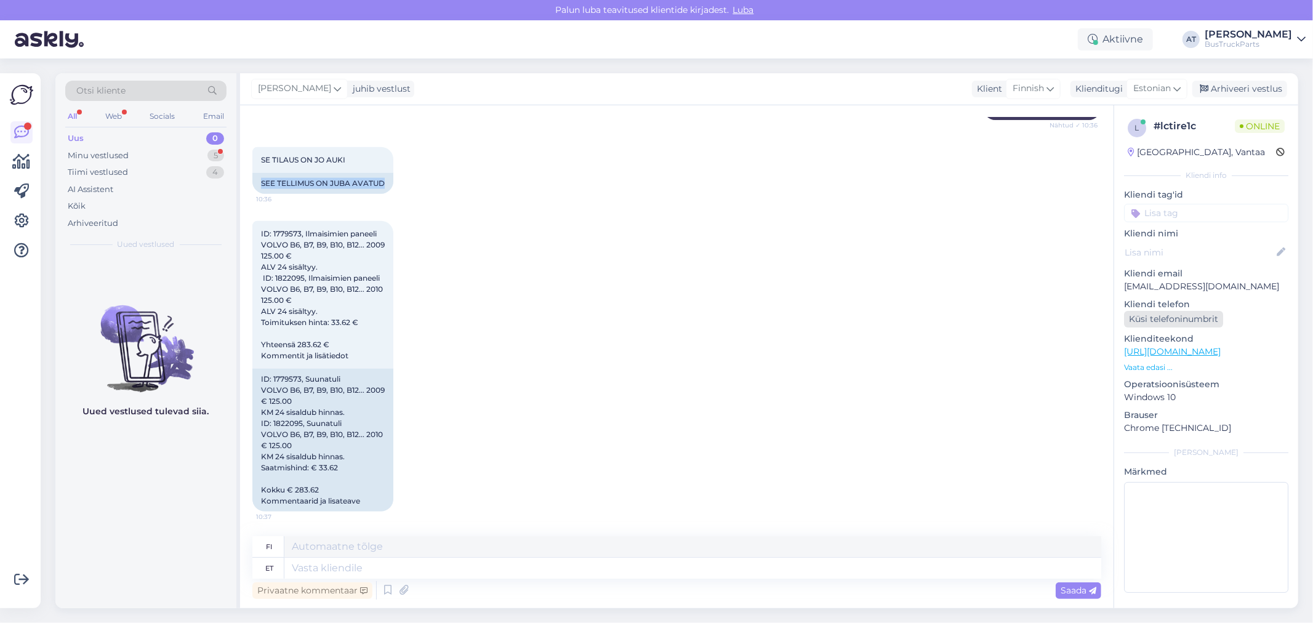
click at [1128, 322] on div "Küsi telefoninumbrit" at bounding box center [1173, 319] width 99 height 17
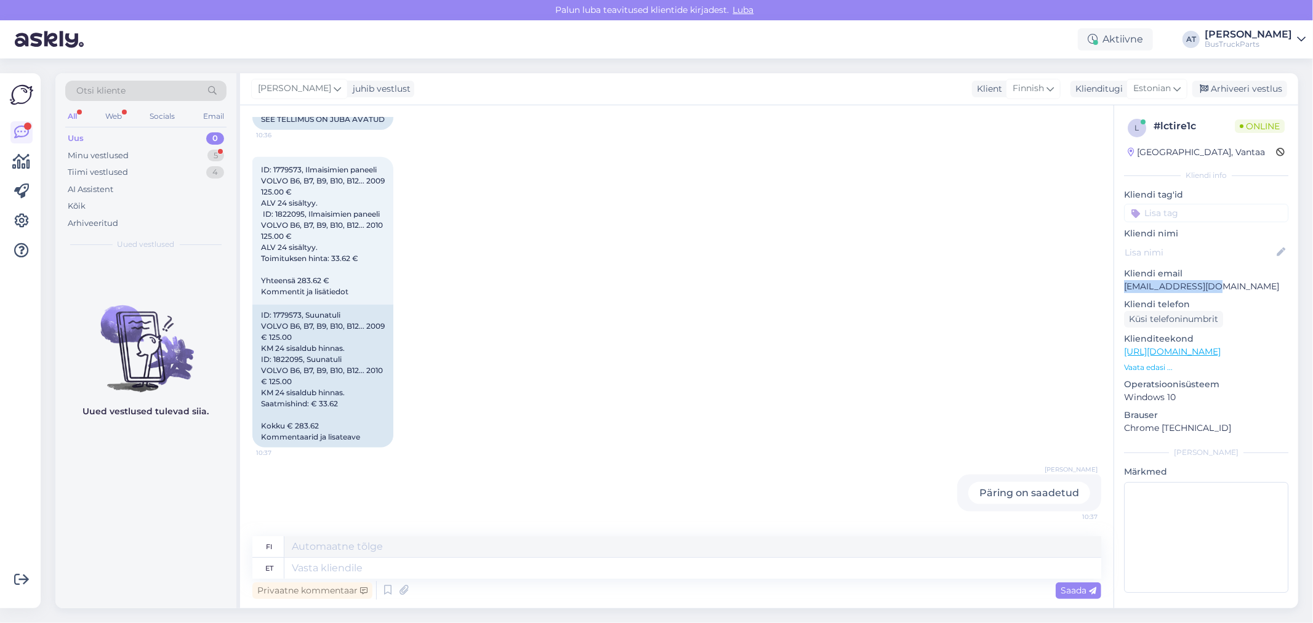
drag, startPoint x: 1228, startPoint y: 286, endPoint x: 1116, endPoint y: 284, distance: 111.5
click at [1116, 284] on div "l # lctire1c Online [GEOGRAPHIC_DATA], Vantaa Kliendi info Kliendi tag'id Klien…" at bounding box center [1206, 358] width 184 height 506
copy p "[EMAIL_ADDRESS][DOMAIN_NAME]"
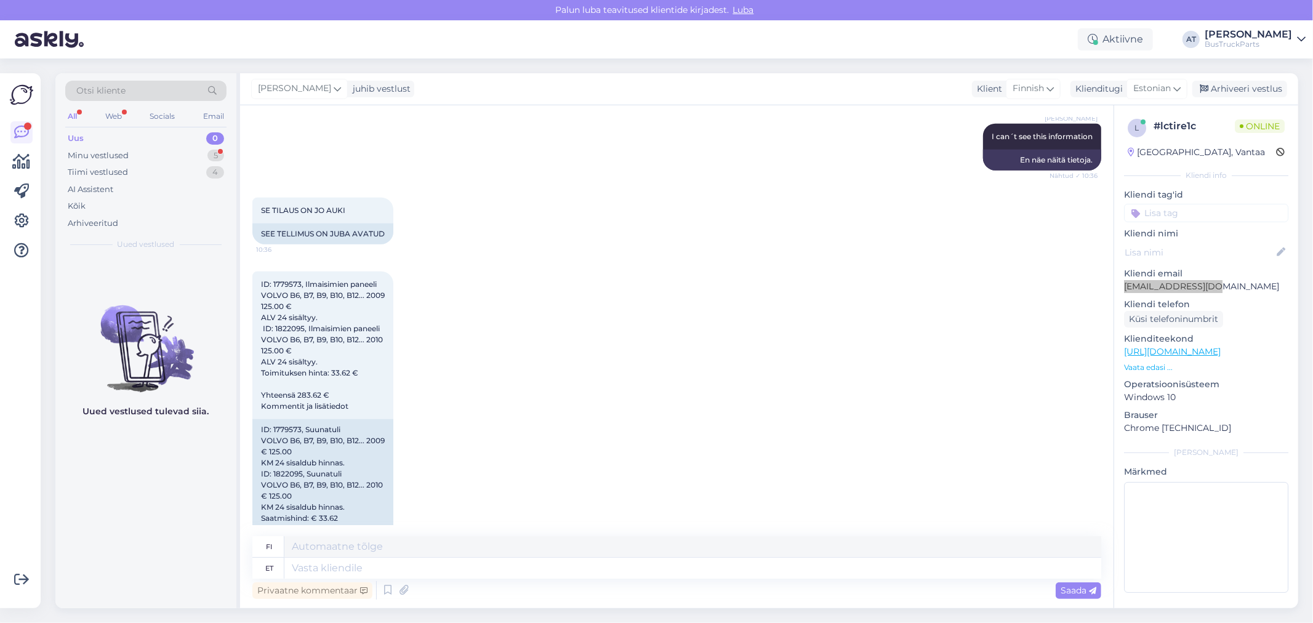
scroll to position [1100, 0]
click at [286, 291] on span "ID: 1779573, Ilmaisimien paneeli VOLVO B6, B7, B9, B10, B12... 2009 125.00 € AL…" at bounding box center [323, 346] width 124 height 131
copy span "1779573"
click at [280, 347] on span "ID: 1779573, Ilmaisimien paneeli VOLVO B6, B7, B9, B10, B12... 2009 125.00 € AL…" at bounding box center [323, 346] width 124 height 131
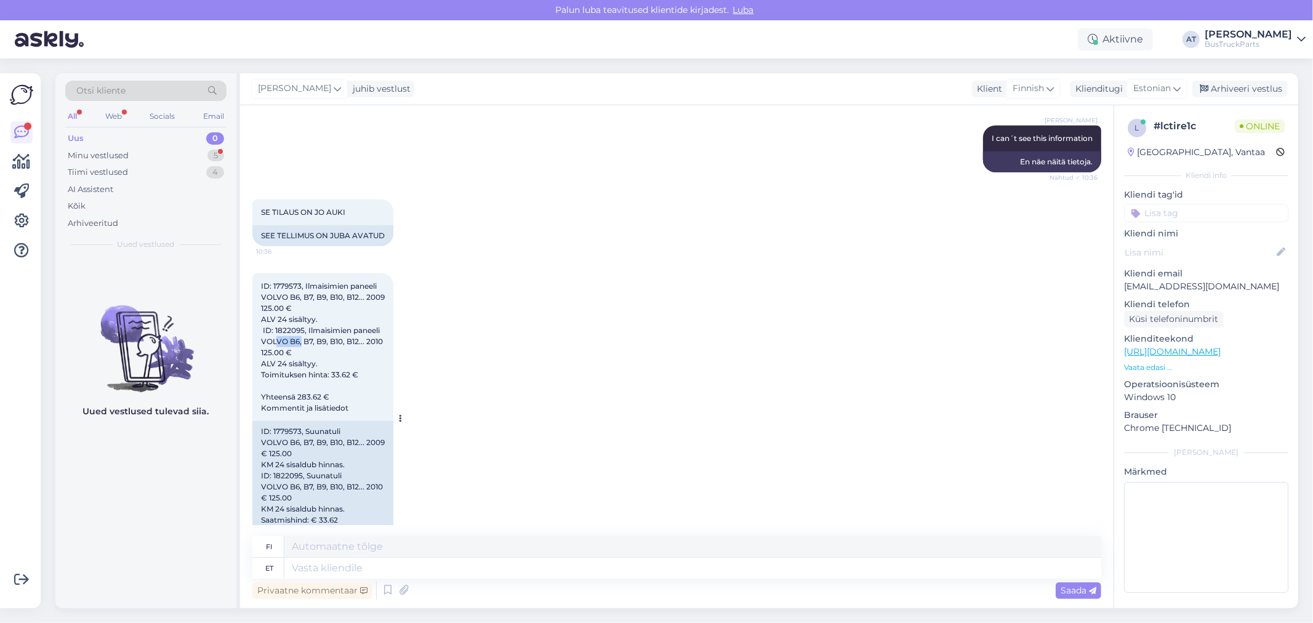
click at [280, 346] on span "ID: 1779573, Ilmaisimien paneeli VOLVO B6, B7, B9, B10, B12... 2009 125.00 € AL…" at bounding box center [323, 346] width 124 height 131
click at [284, 339] on span "ID: 1779573, Ilmaisimien paneeli VOLVO B6, B7, B9, B10, B12... 2009 125.00 € AL…" at bounding box center [323, 346] width 124 height 131
copy span "1822095"
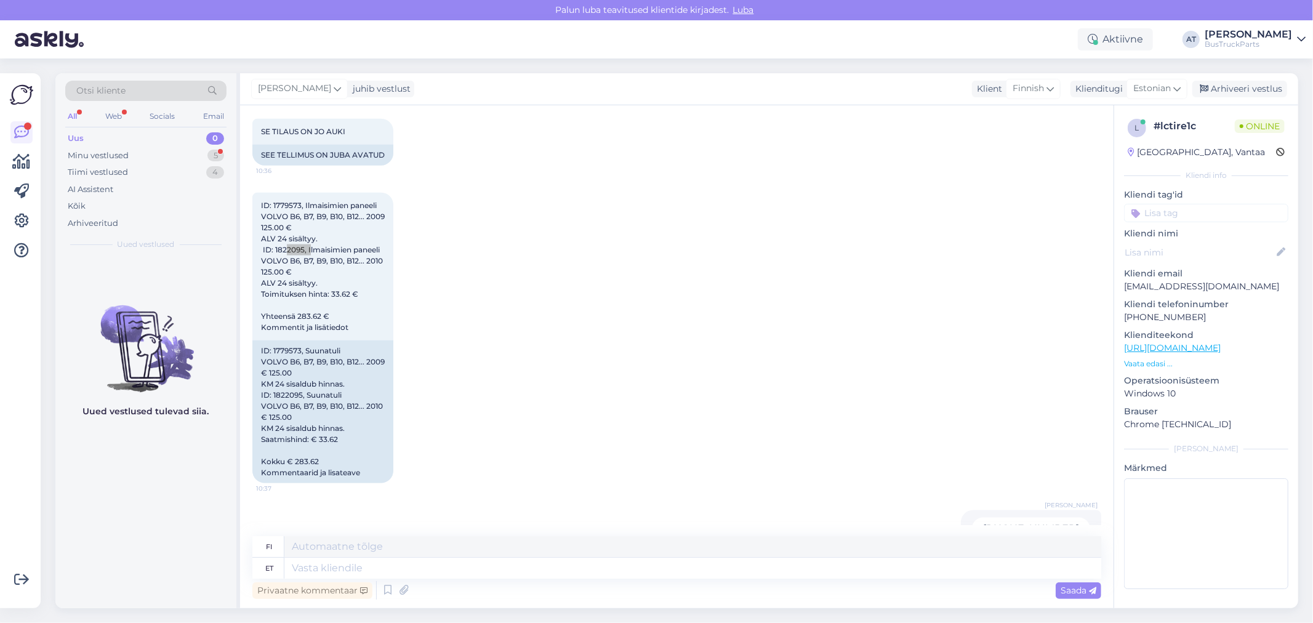
scroll to position [1238, 0]
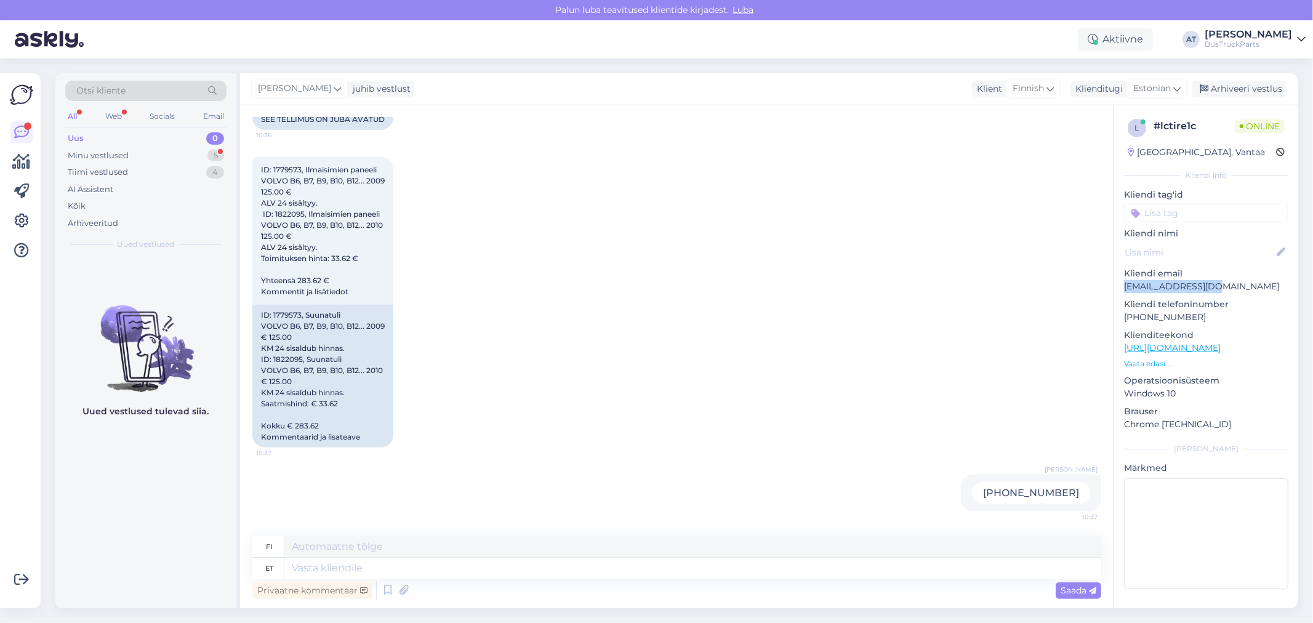
drag, startPoint x: 1202, startPoint y: 287, endPoint x: 1122, endPoint y: 288, distance: 80.7
click at [1122, 288] on div "l # lctire1c Online [GEOGRAPHIC_DATA], Vantaa Kliendi info Kliendi tag'id Klien…" at bounding box center [1206, 356] width 184 height 502
copy p "[EMAIL_ADDRESS][DOMAIN_NAME]"
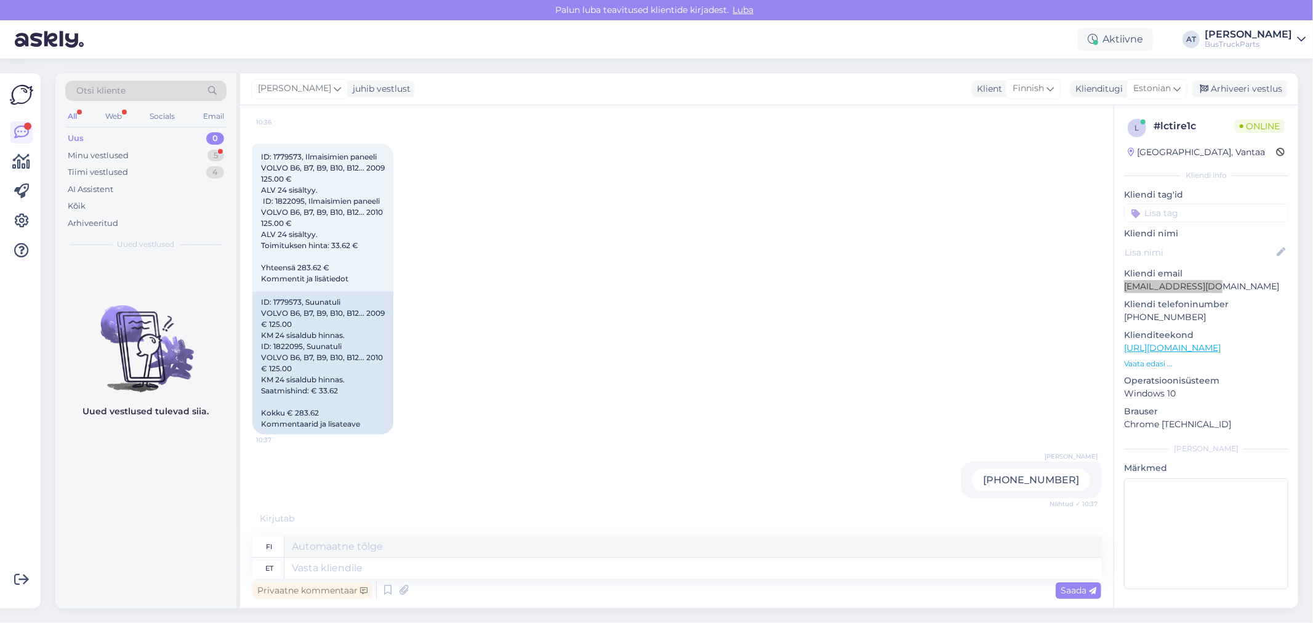
scroll to position [1311, 0]
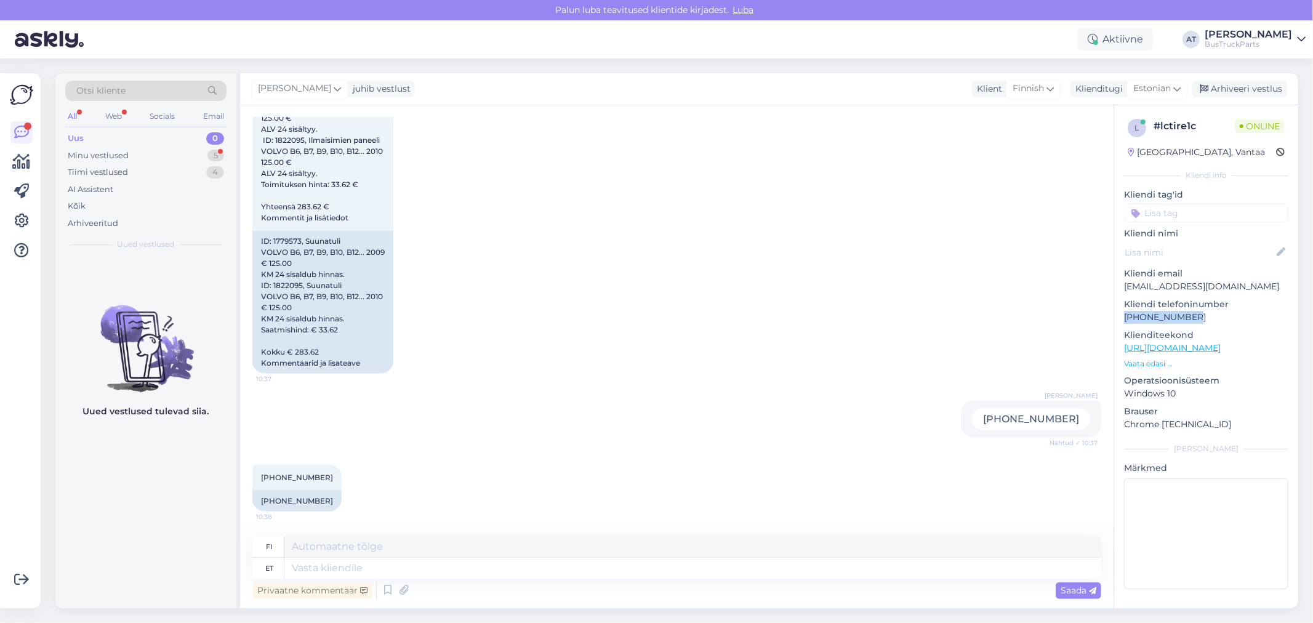
drag, startPoint x: 1191, startPoint y: 317, endPoint x: 1119, endPoint y: 317, distance: 72.0
click at [1119, 317] on div "l # lctire1c Online [GEOGRAPHIC_DATA], Vantaa Kliendi info Kliendi tag'id Klien…" at bounding box center [1206, 356] width 184 height 502
copy p "[PHONE_NUMBER]"
click at [405, 595] on icon at bounding box center [403, 590] width 17 height 18
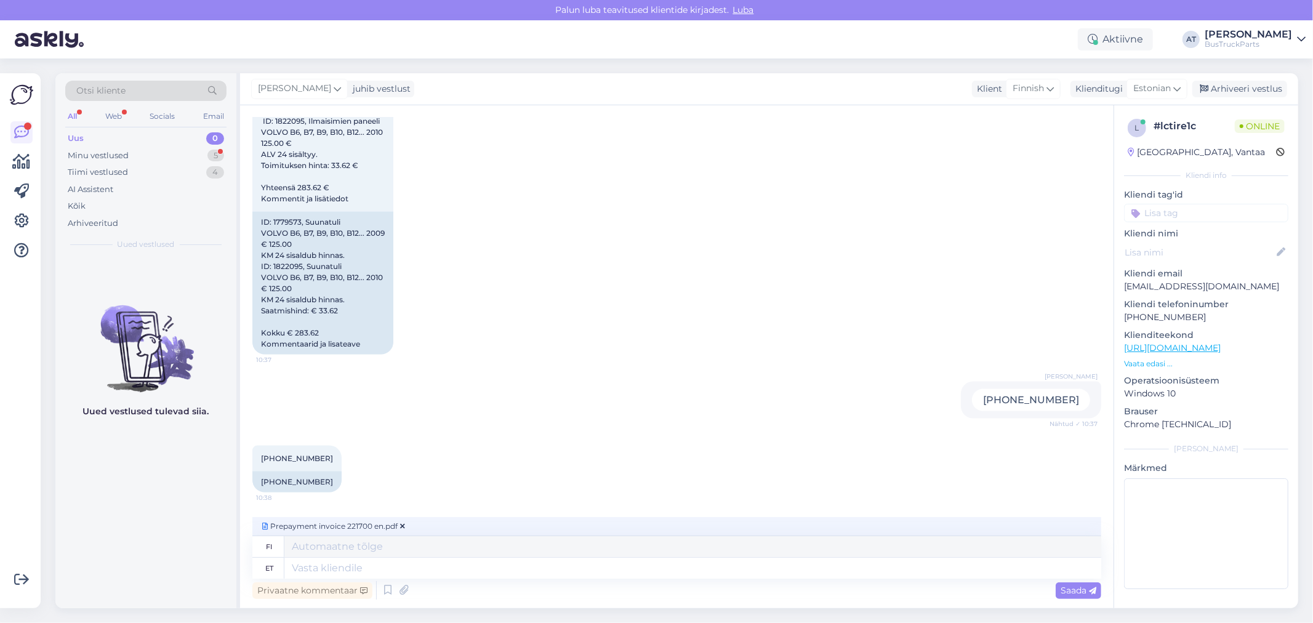
scroll to position [1324, 0]
click at [505, 567] on textarea at bounding box center [692, 568] width 817 height 21
type textarea "here i"
type textarea "tässä"
type textarea "here is"
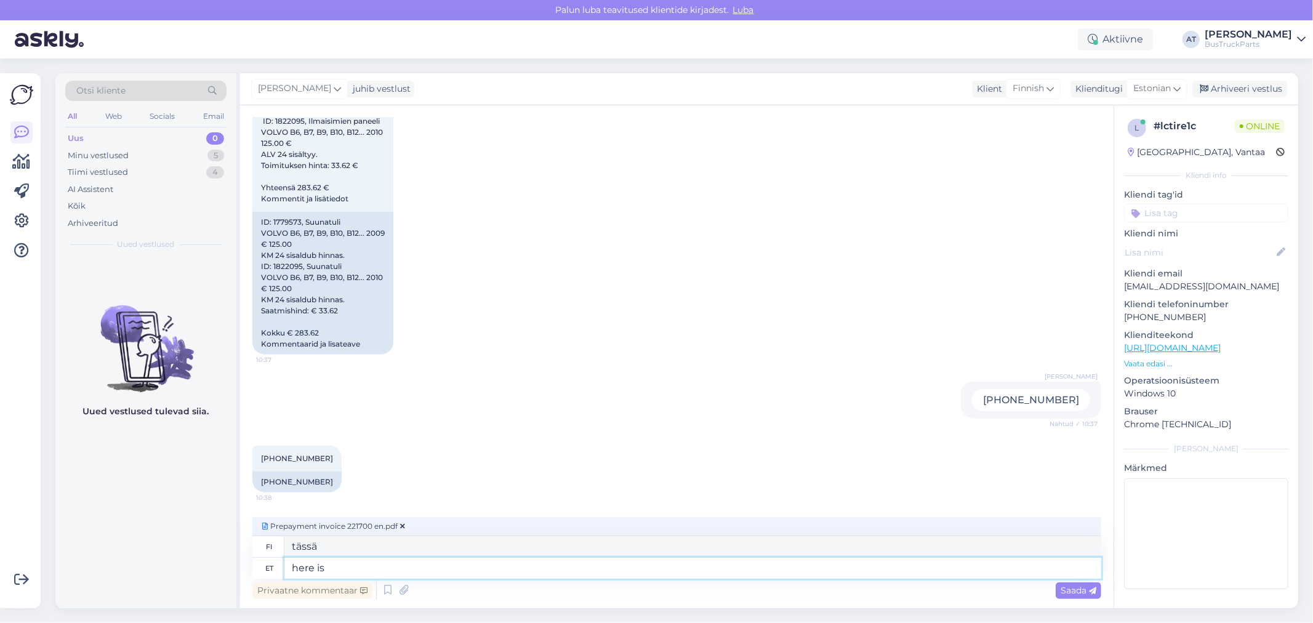
type textarea "tässä on"
type textarea "here is the prepayment inv"
type textarea "tässä on ennakkomaksu"
type textarea "here is the prepayment invoic"
type textarea "tässä on ennakkomaksulasku"
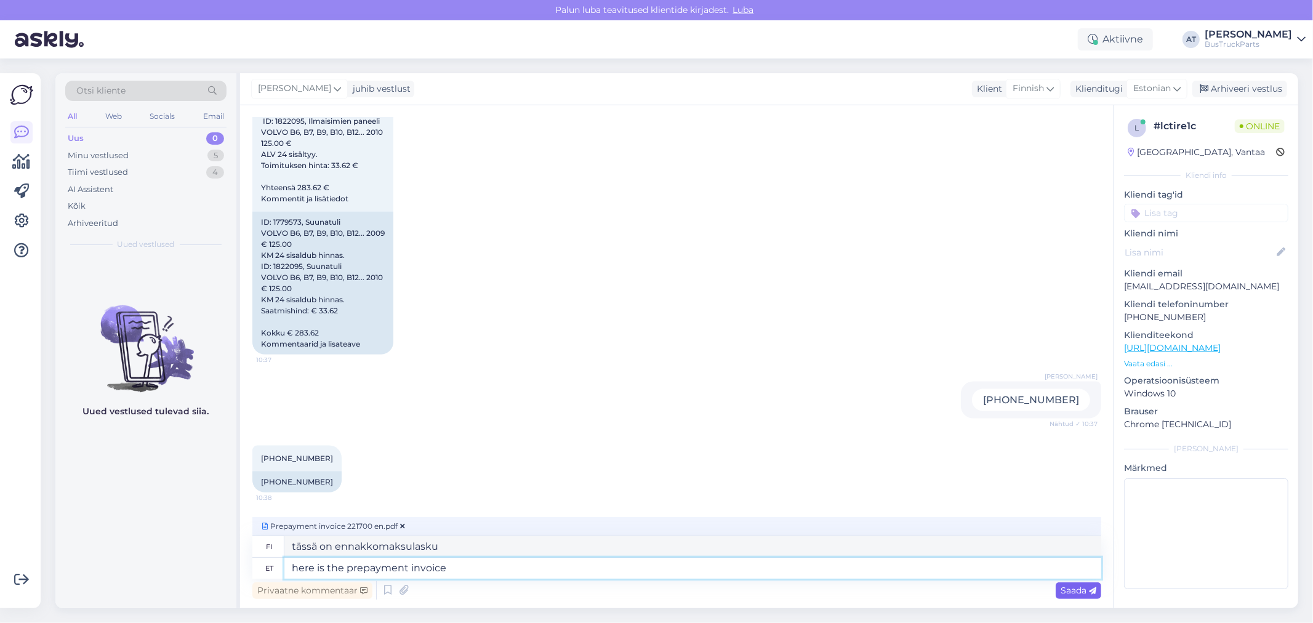
type textarea "here is the prepayment invoice"
drag, startPoint x: 1085, startPoint y: 588, endPoint x: 1068, endPoint y: 591, distance: 18.1
click at [1085, 588] on span "Saada" at bounding box center [1079, 590] width 36 height 11
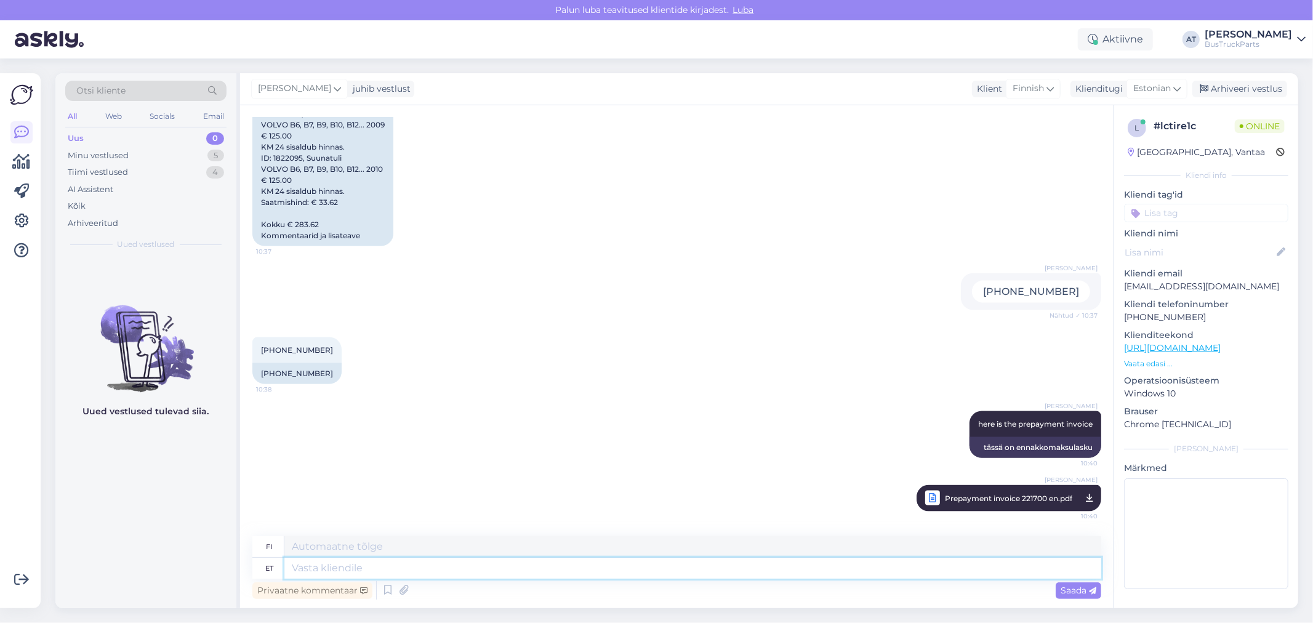
click at [961, 571] on textarea at bounding box center [692, 568] width 817 height 21
type textarea "You c"
type textarea "Sinä"
type textarea "You can"
type textarea "Voit"
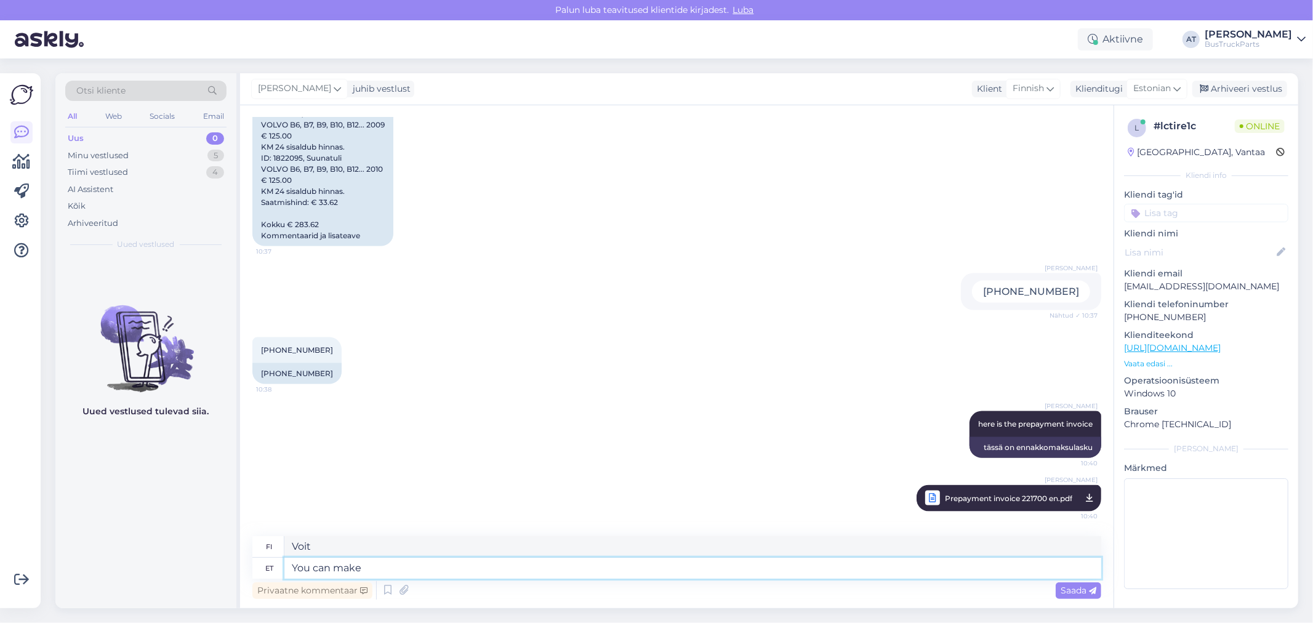
type textarea "You can make u"
type textarea "Voit tehdä"
type textarea "You can make usual b"
type textarea "Voit tehdä siitä tavallisen."
type textarea "You can make usual bank"
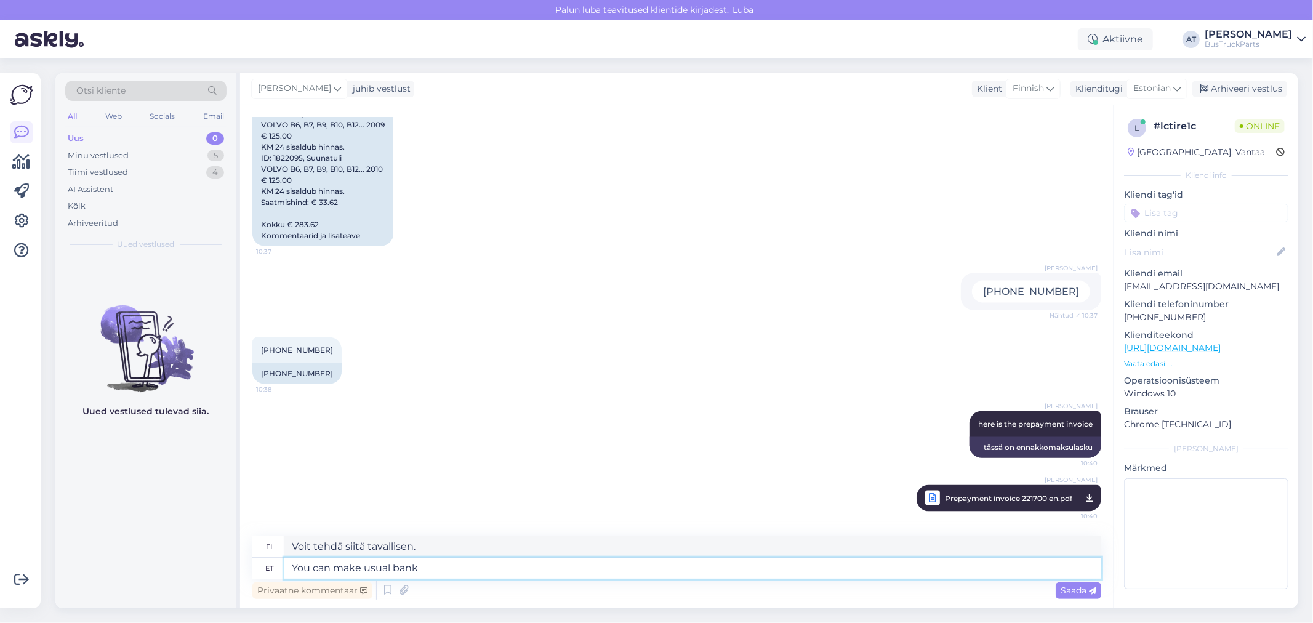
type textarea "Voit tehdä tavallisen pankkitilin"
type textarea "You can make usual bank transfer o"
type textarea "Voit tehdä tavallisen pankkisiirron"
type textarea "You can make usual bank transfer or"
type textarea "Voit tehdä tavallisen pankkisiirron tai"
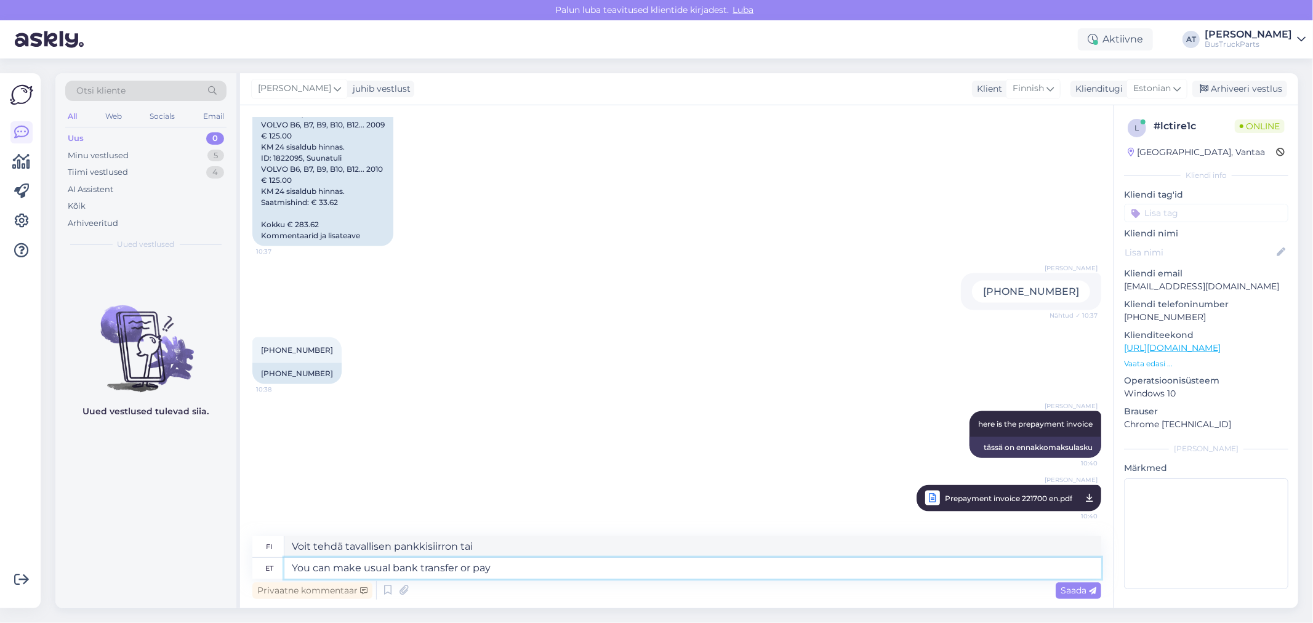
type textarea "You can make usual bank transfer or pay"
type textarea "Voit tehdä tavallisen tilisiirron tai maksaa"
type textarea "You can make usual bank transfer or"
type textarea "Voit tehdä tavallisen pankkisiirron tai"
type textarea "You can make usual bank transfer or make"
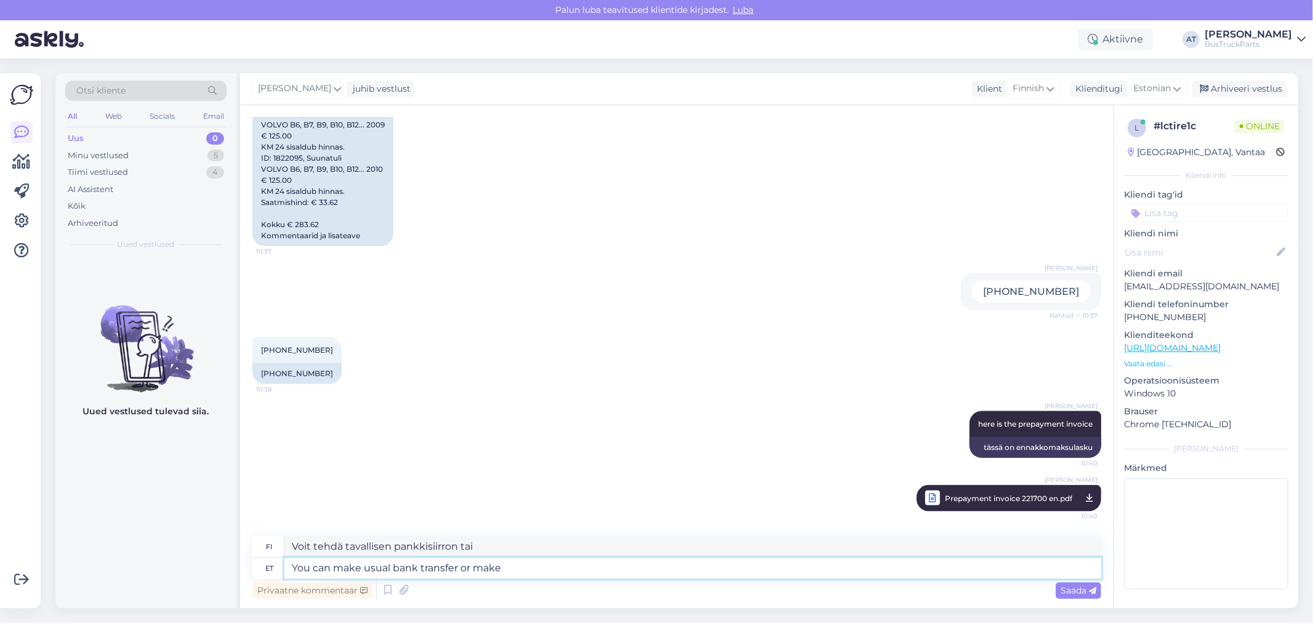
type textarea "Voit tehdä tavallisen pankkisiirron tai tehdä"
type textarea "You can make usual bank transfer or make a payment by"
type textarea "Voit tehdä tavallisen tilisiirron tai maksaa"
type textarea "You can make usual bank transfer or make a payment by"
type textarea "Voit tehdä maksun tavallisella pankkisiirrolla tai"
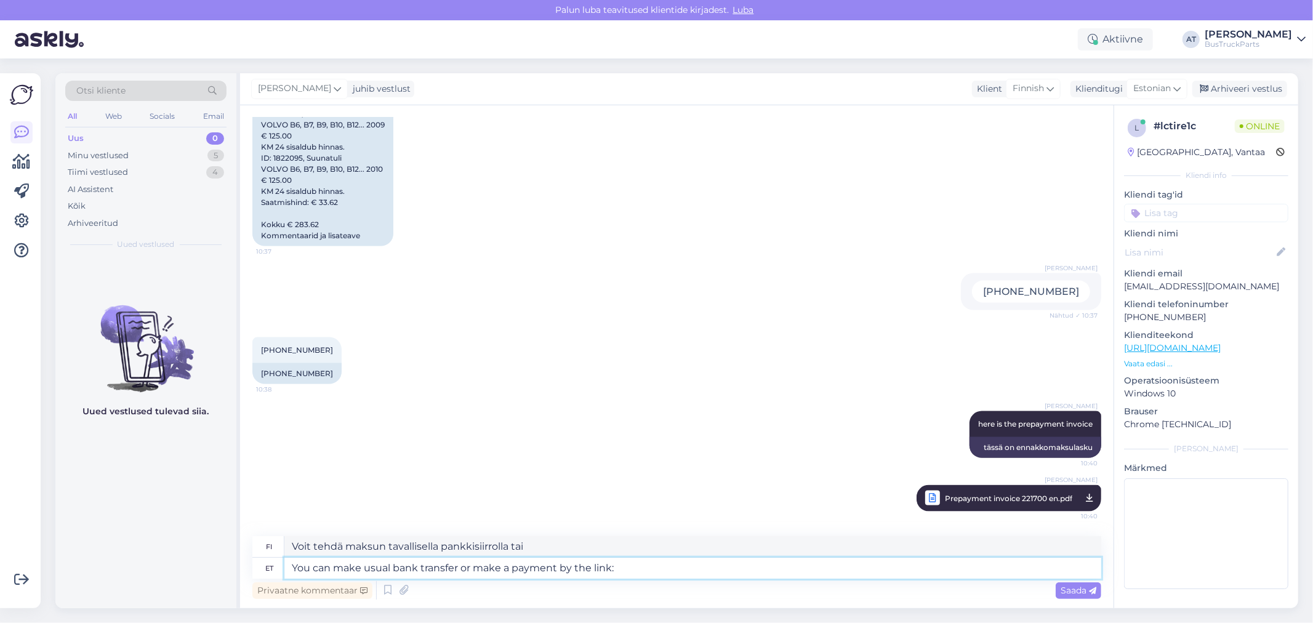
paste textarea "[URL][DOMAIN_NAME]"
type textarea "You can make usual bank transfer or make a payment by the link: [URL][DOMAIN_NA…"
type textarea "Voit tehdä tavallisen pankkisiirron tai maksaa linkin kautta: [URL][DOMAIN_NAME]"
type textarea "You can make usual bank transfer or make a payment by the link: [URL][DOMAIN_NA…"
click at [1079, 585] on span "Saada" at bounding box center [1079, 590] width 36 height 11
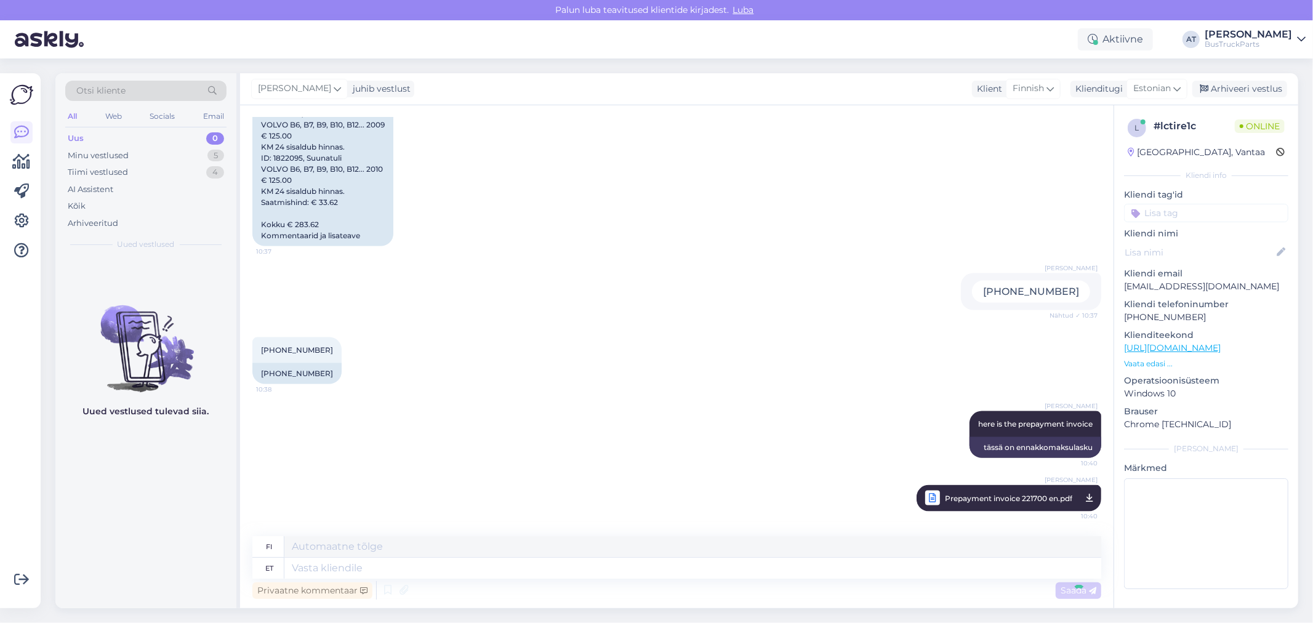
scroll to position [1535, 0]
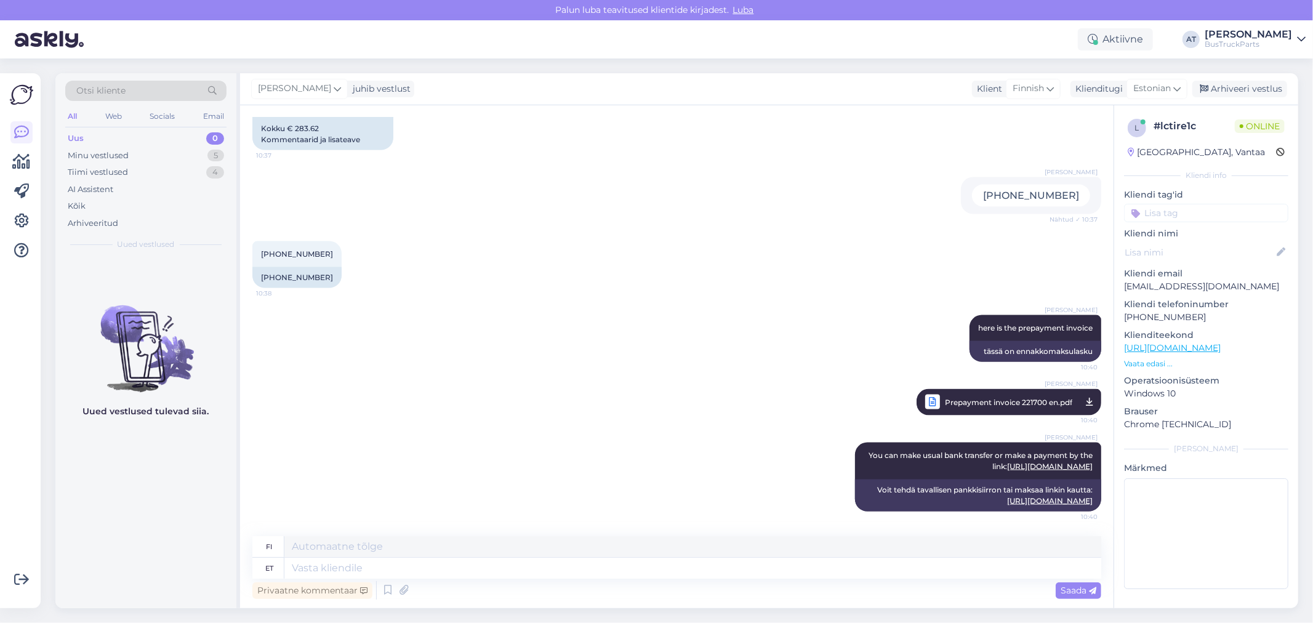
click at [800, 363] on div "[PERSON_NAME] here is the prepayment invoice 10:40 tässä on ennakkomaksulasku […" at bounding box center [676, 365] width 849 height 127
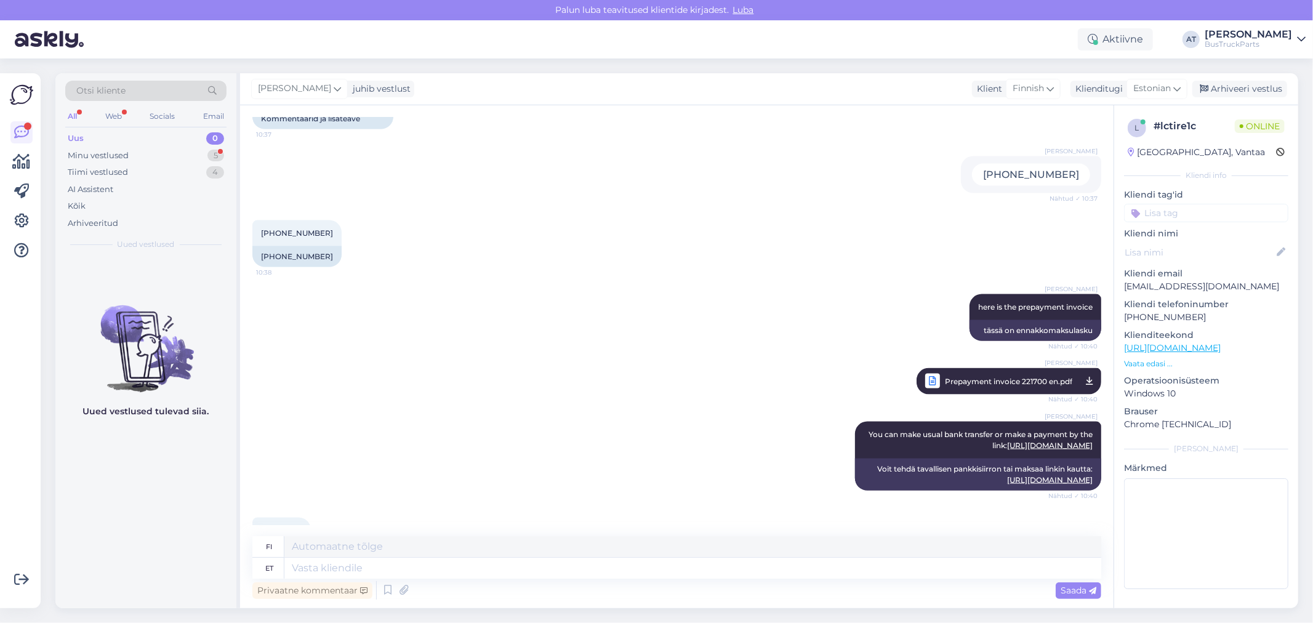
scroll to position [1609, 0]
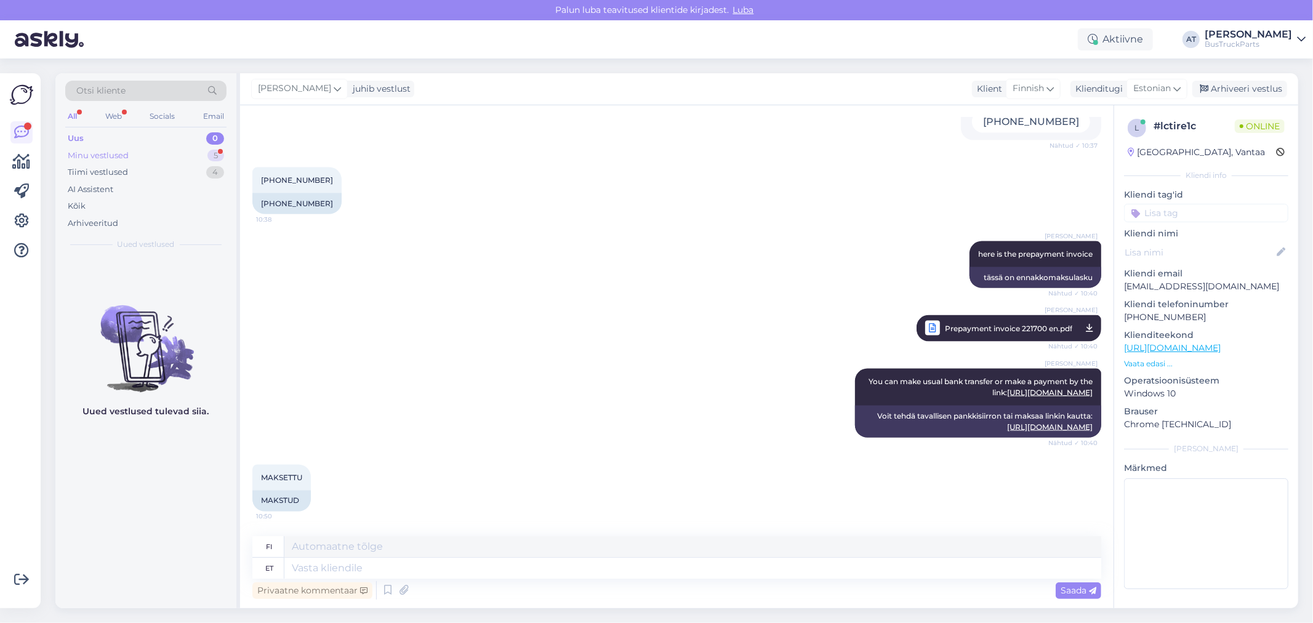
click at [139, 158] on div "Minu vestlused 5" at bounding box center [145, 155] width 161 height 17
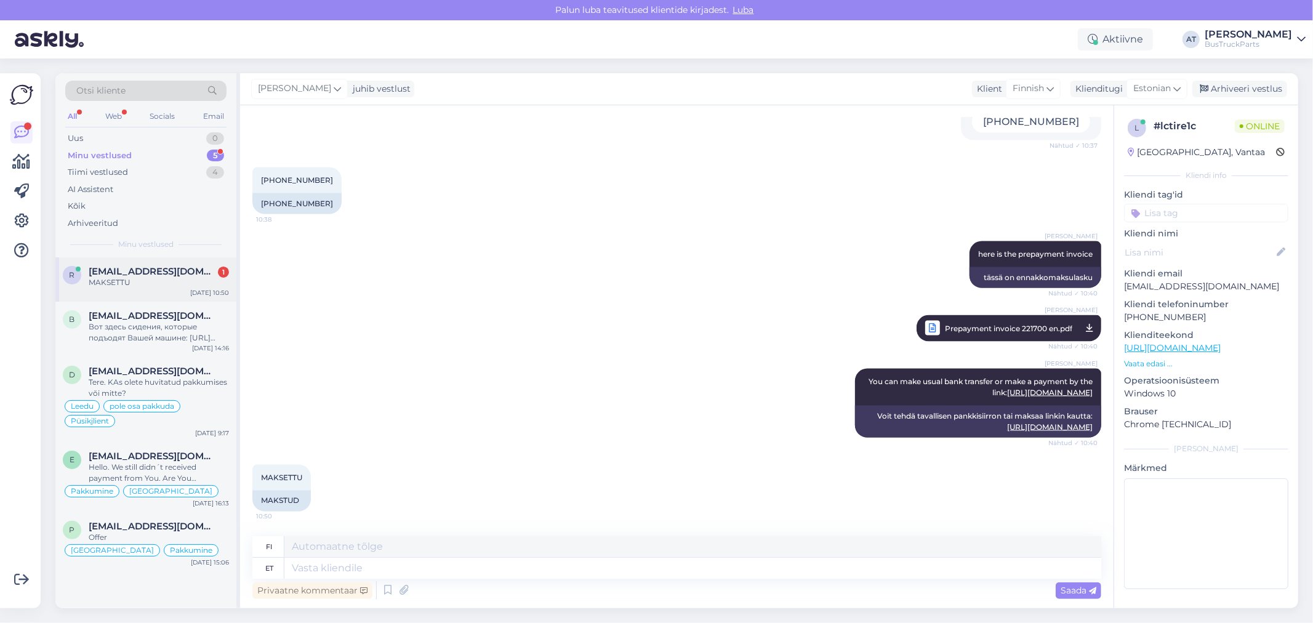
click at [142, 282] on div "MAKSETTU" at bounding box center [159, 282] width 140 height 11
click at [518, 573] on textarea at bounding box center [692, 568] width 817 height 21
click at [560, 571] on textarea at bounding box center [692, 568] width 817 height 21
type textarea "Got i"
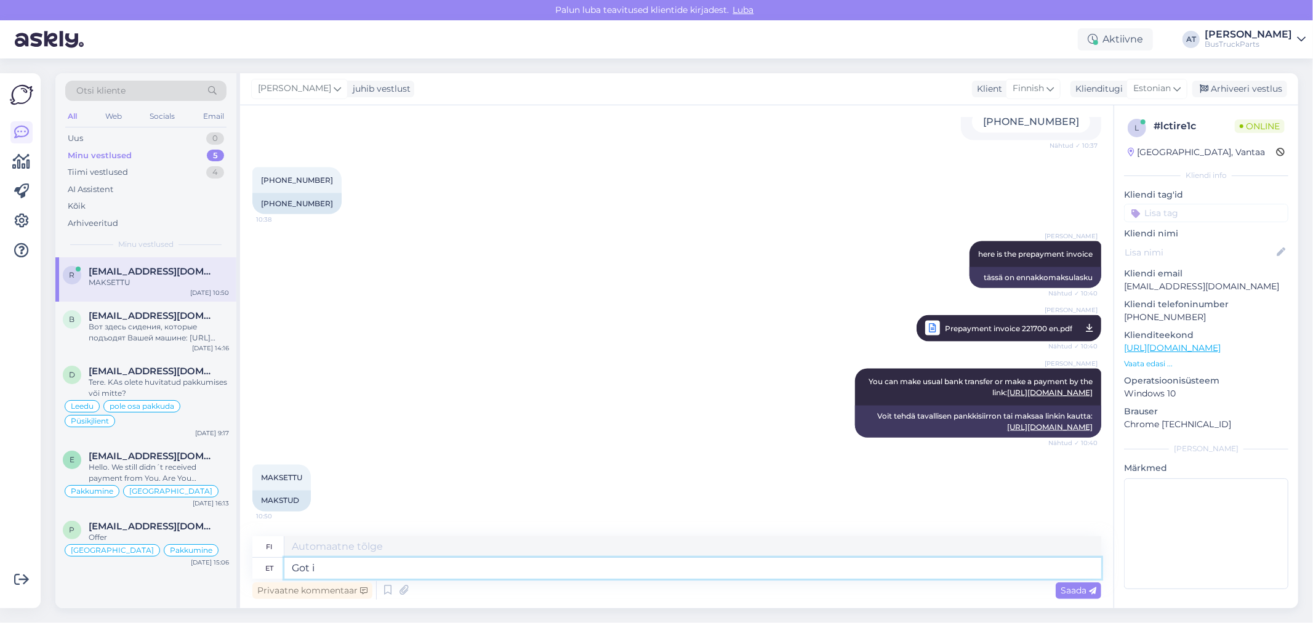
type textarea "gootti"
type textarea "Got it!"
type textarea "Selvä!"
type textarea "Got it! I wi"
type textarea "Selvä! Minä"
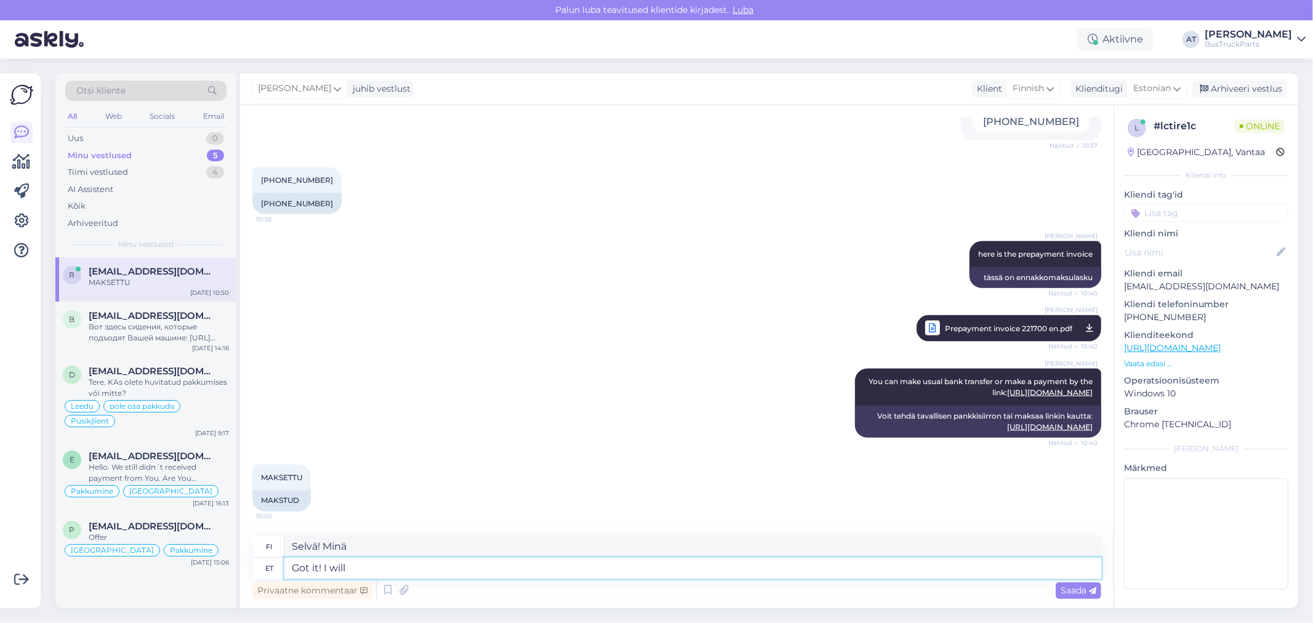
type textarea "Got it! I will s"
type textarea "Selvä! Minä teen sen."
type textarea "Got it! I will send Yo"
type textarea "Selvä! Lähetän."
type textarea "Got it! I will send You tr"
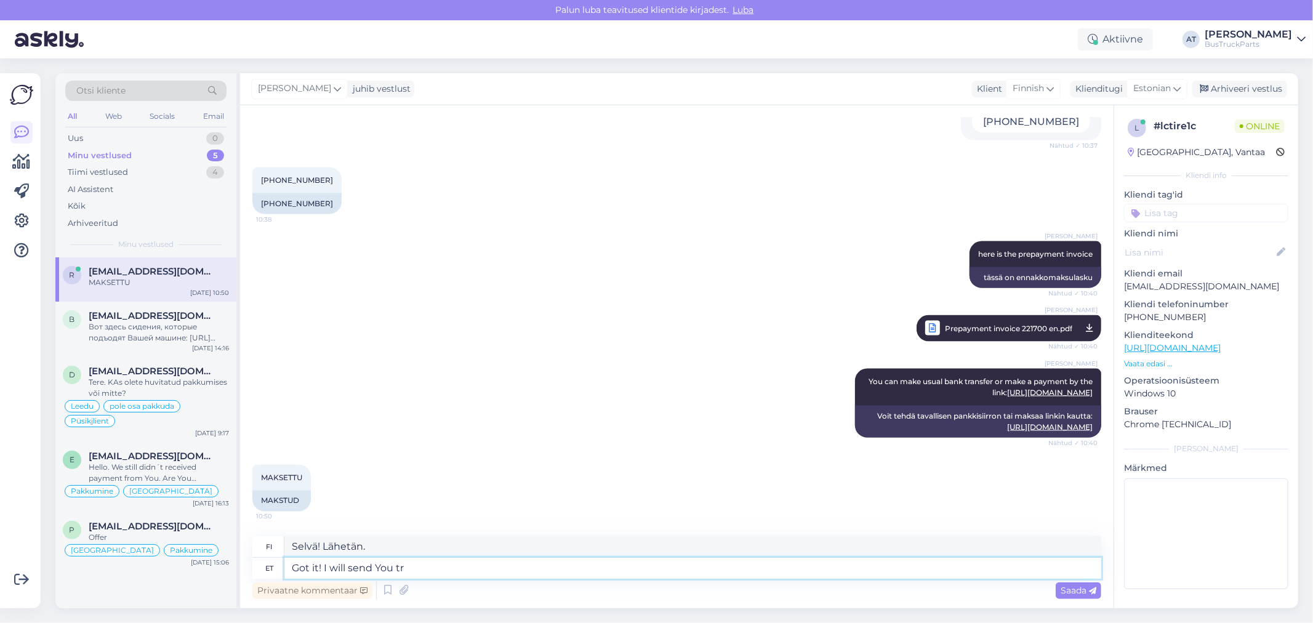
type textarea "Selvä! Lähetän sinulle"
type textarea "Got it! I will send You tracking nu"
type textarea "Selvä! Lähetän sinulle seurantakoodin."
type textarea "Got it! I will send You tracking number a"
type textarea "Selvä! Lähetän sinulle seurantanumeron."
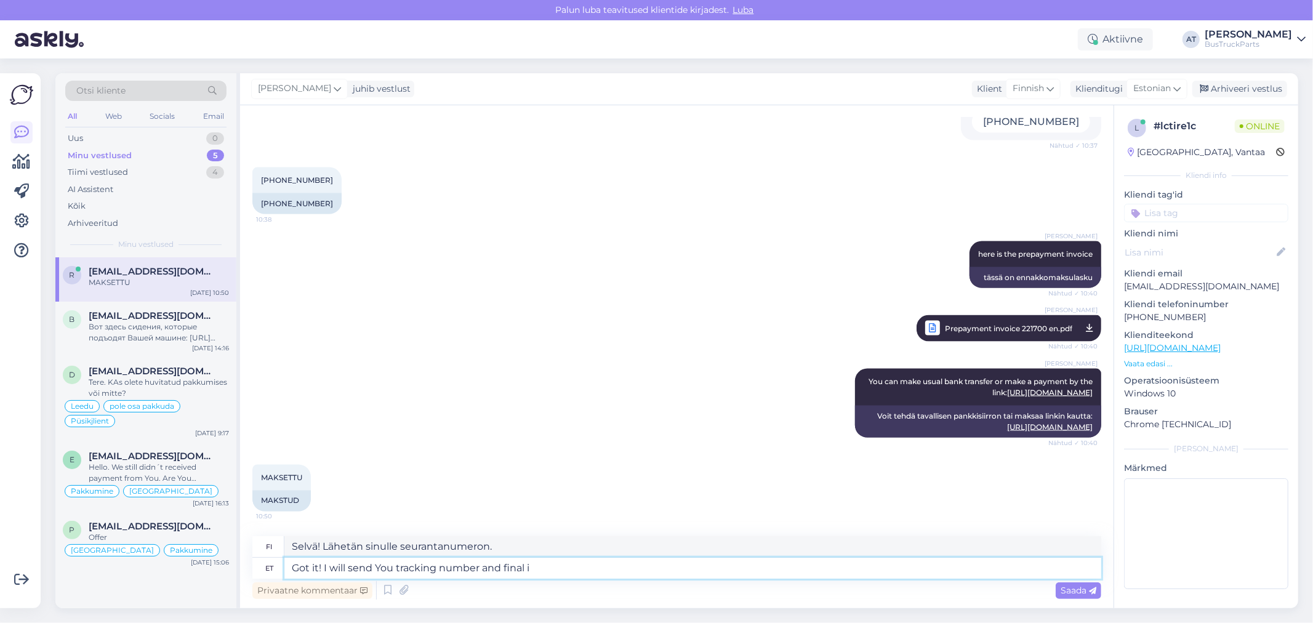
type textarea "Got it! I will send You tracking number and final in"
type textarea "Selvä! Lähetän sinulle seurantanumeron ja lopullisen"
type textarea "Got it! I will send You tracking number and final invoice s"
type textarea "Selvä! Lähetän sinulle seurantanumeron ja loppulaskun."
type textarea "Got it! I will send You tracking number and final invoice soon!"
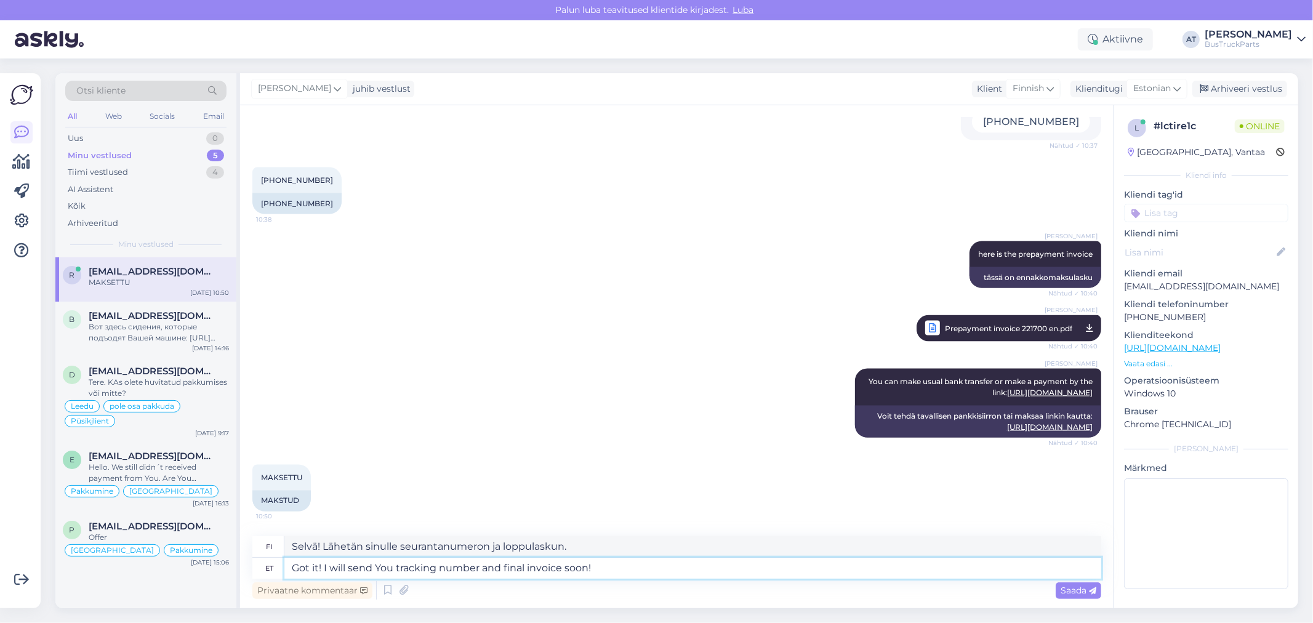
type textarea "Selvä! Lähetän sinulle seurantanumeron ja loppulaskun pian!"
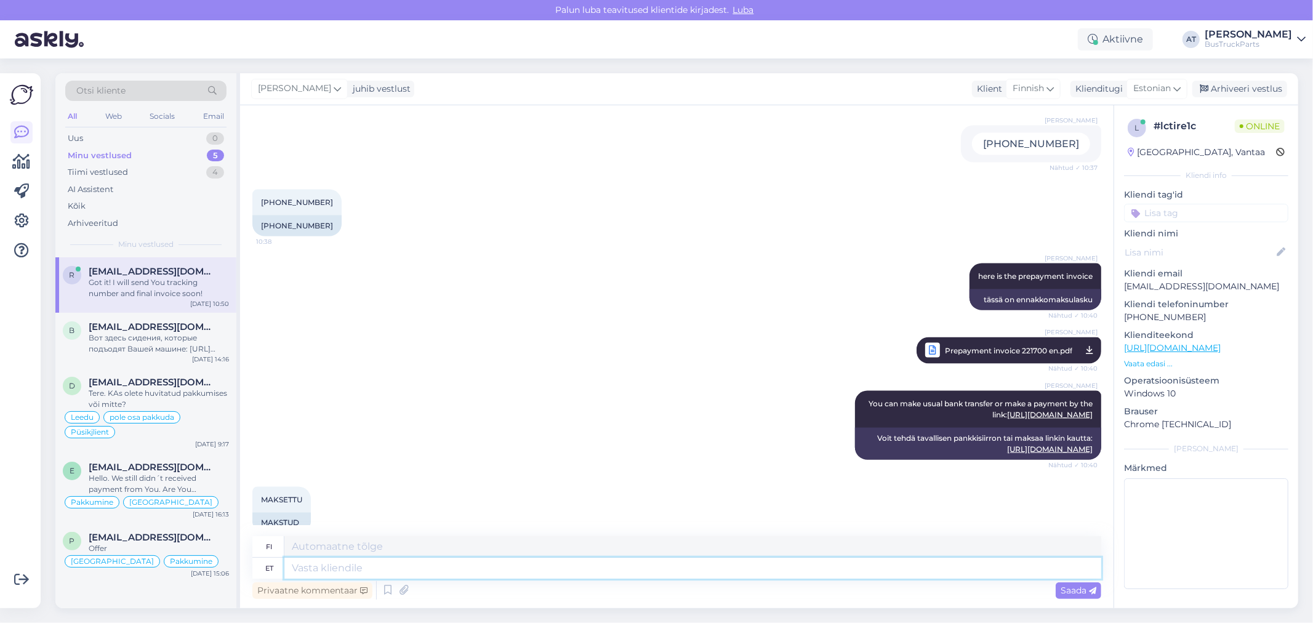
scroll to position [1682, 0]
